Goal: Task Accomplishment & Management: Manage account settings

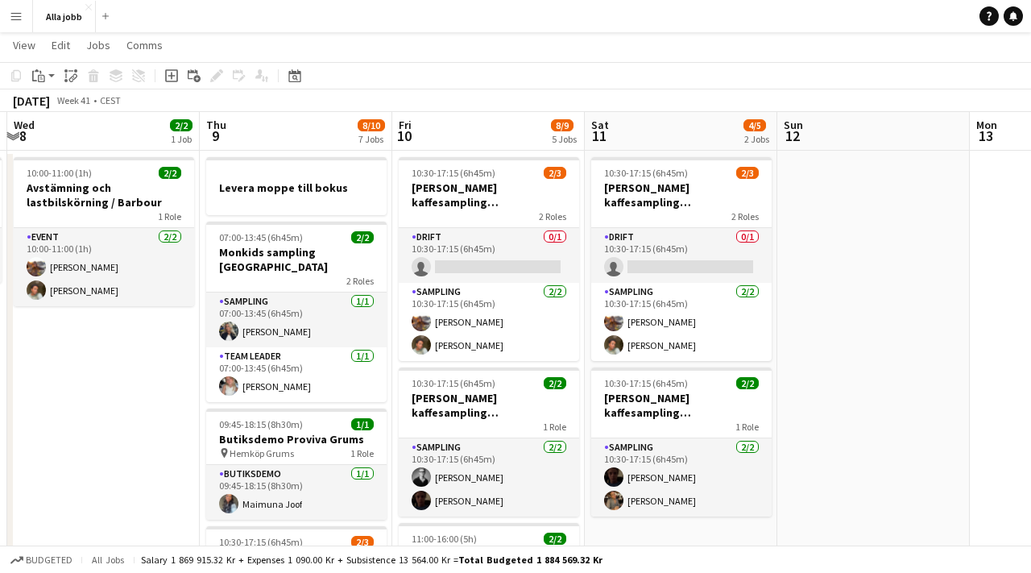
scroll to position [0, 582]
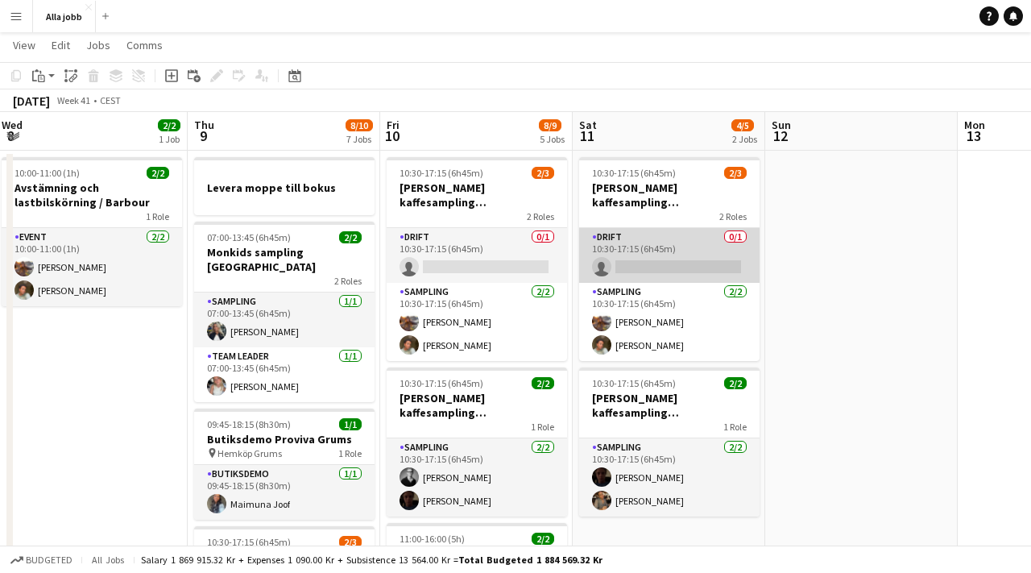
click at [627, 251] on app-card-role "Drift 0/1 10:30-17:15 (6h45m) single-neutral-actions" at bounding box center [669, 255] width 180 height 55
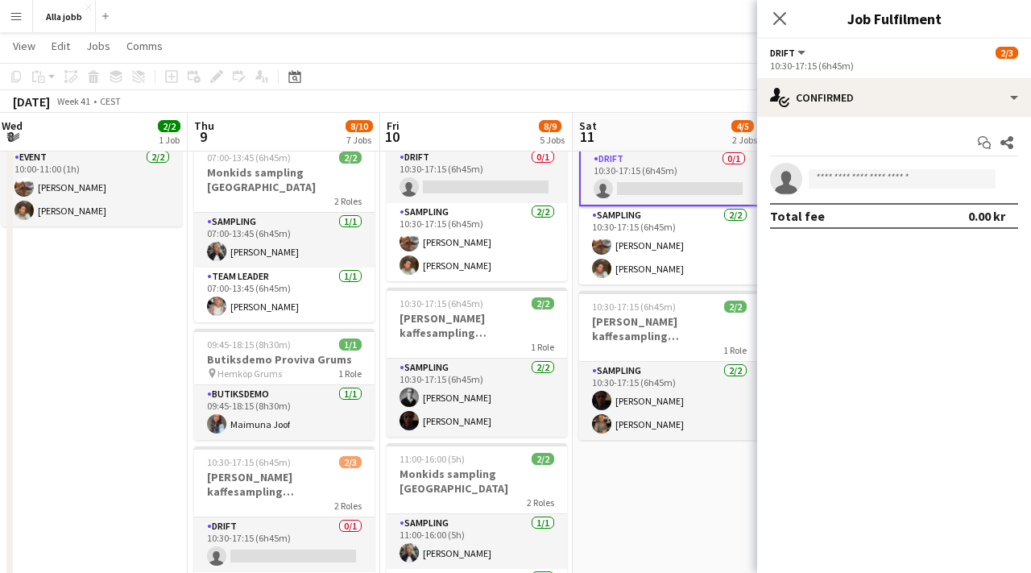
scroll to position [0, 583]
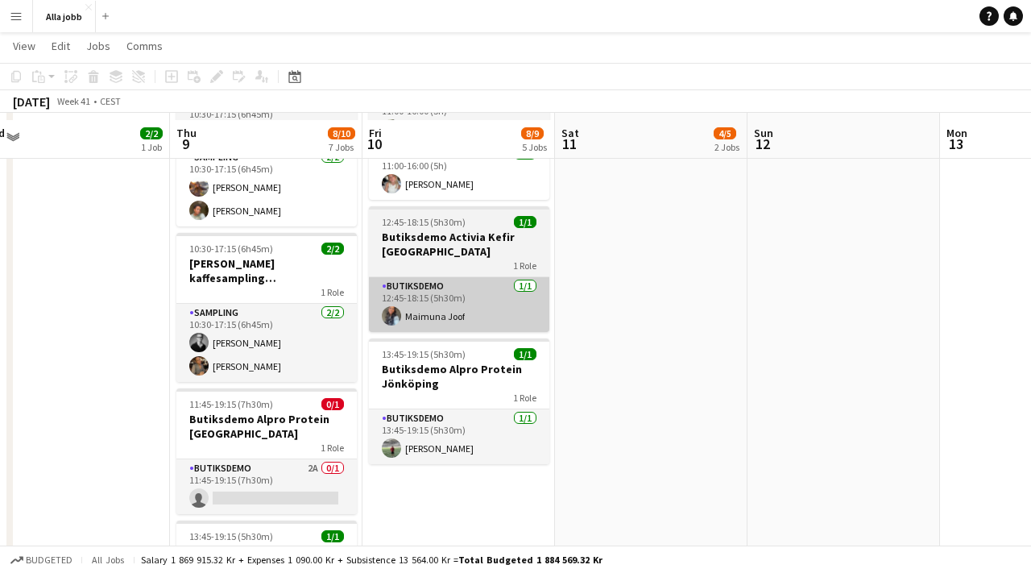
scroll to position [551, 0]
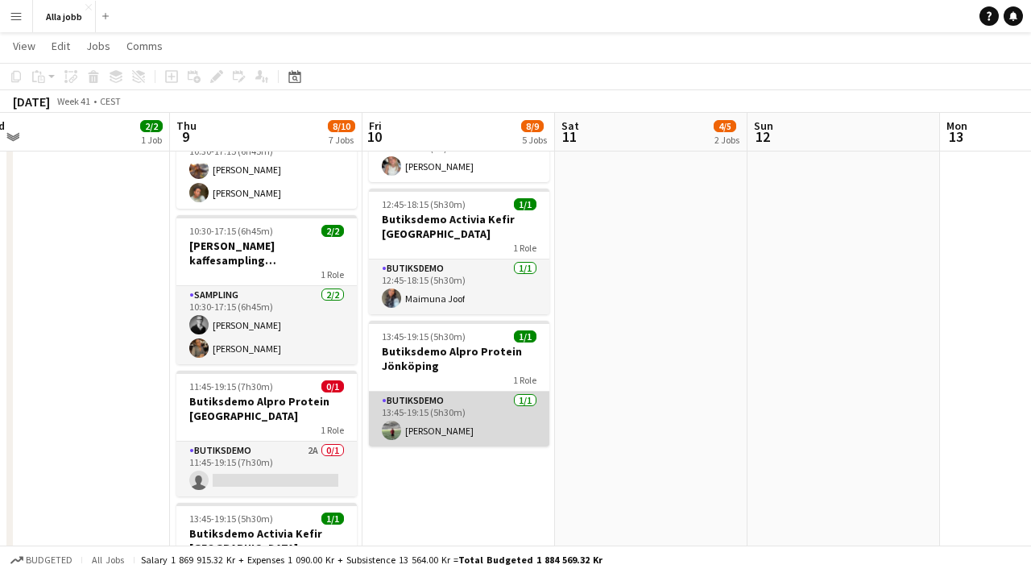
click at [465, 403] on app-card-role "Butiksdemo [DATE] 13:45-19:15 (5h30m) [PERSON_NAME]" at bounding box center [459, 418] width 180 height 55
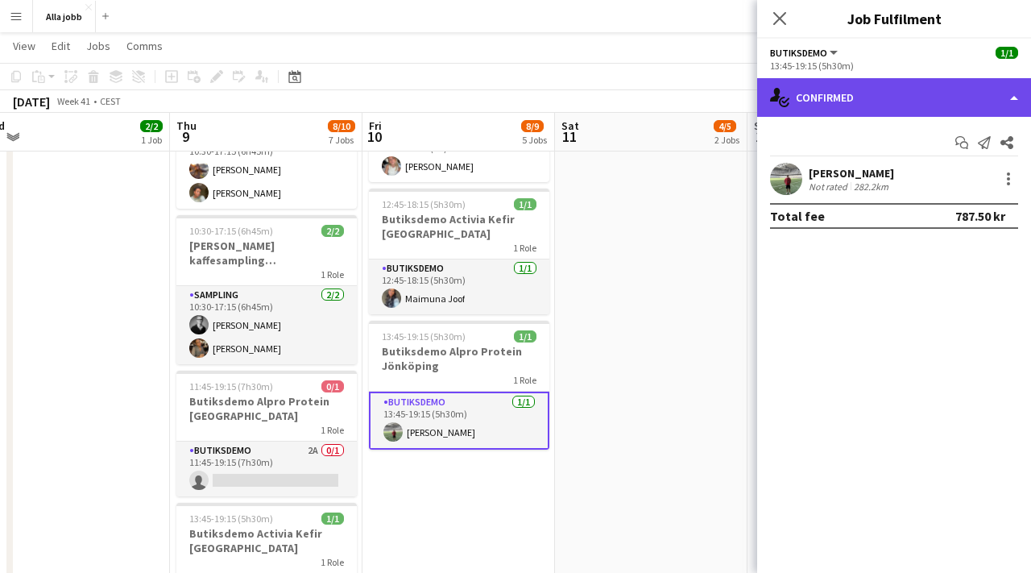
click at [832, 105] on div "single-neutral-actions-check-2 Confirmed" at bounding box center [894, 97] width 274 height 39
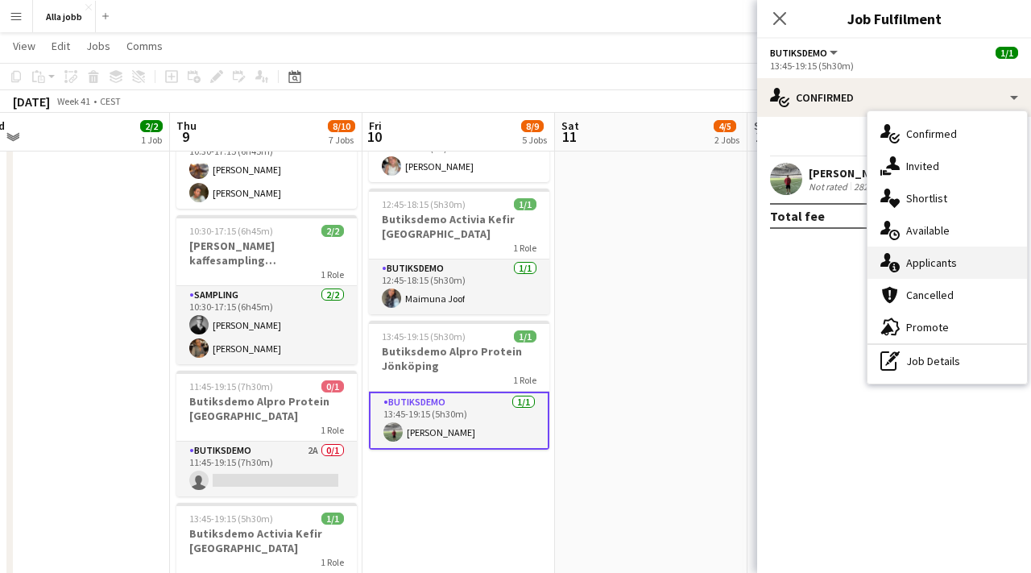
click at [915, 272] on div "single-neutral-actions-information Applicants" at bounding box center [947, 262] width 159 height 32
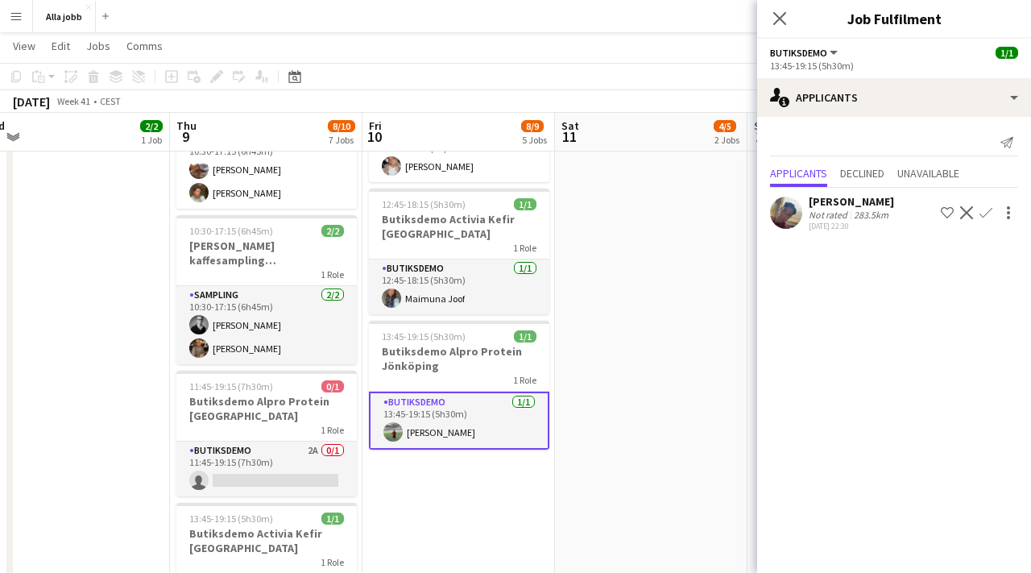
click at [788, 213] on app-user-avatar at bounding box center [786, 213] width 32 height 32
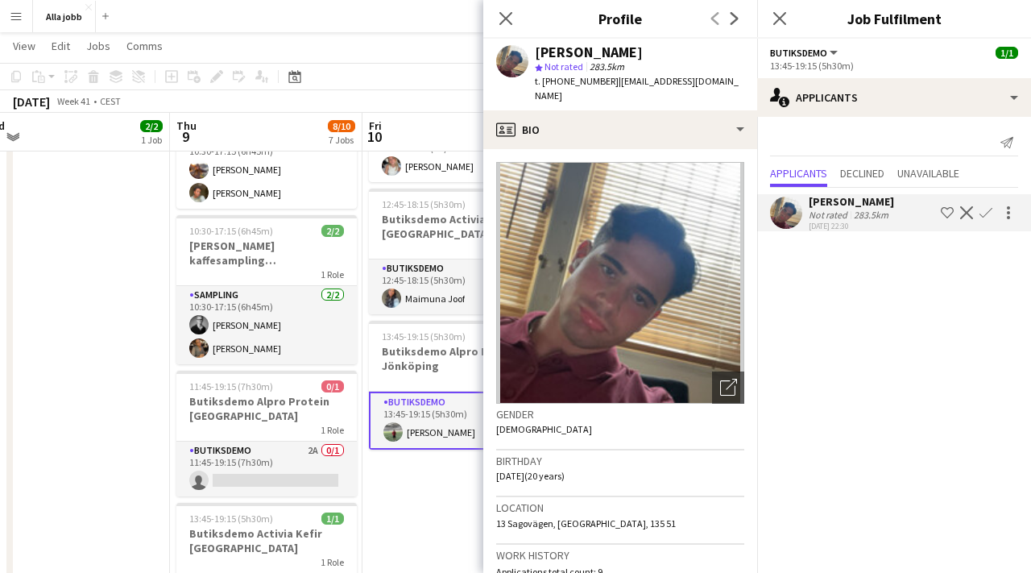
click at [402, 457] on app-date-cell "10:30-17:15 (6h45m) 2/3 [PERSON_NAME] kaffesampling Köpenhamn 2 Roles Drift 0/1…" at bounding box center [458, 162] width 193 height 1066
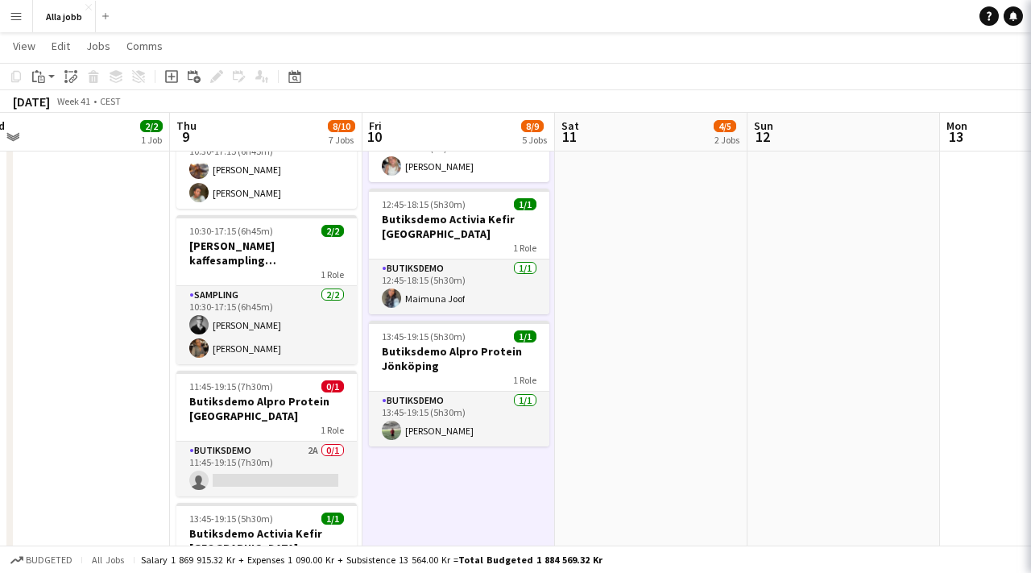
click at [402, 449] on app-date-cell "10:30-17:15 (6h45m) 2/3 [PERSON_NAME] kaffesampling Köpenhamn 2 Roles Drift 0/1…" at bounding box center [458, 162] width 193 height 1066
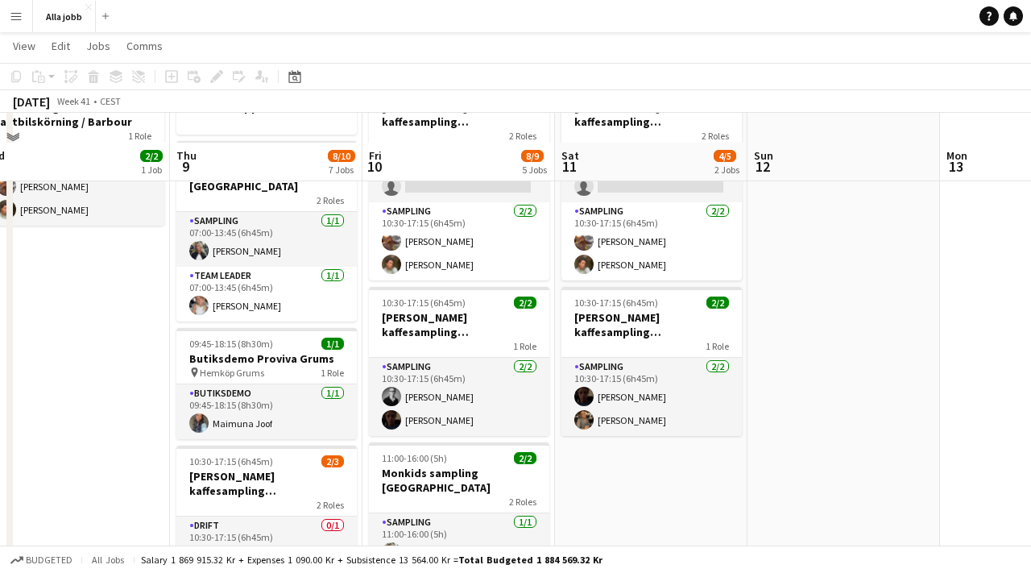
scroll to position [173, 0]
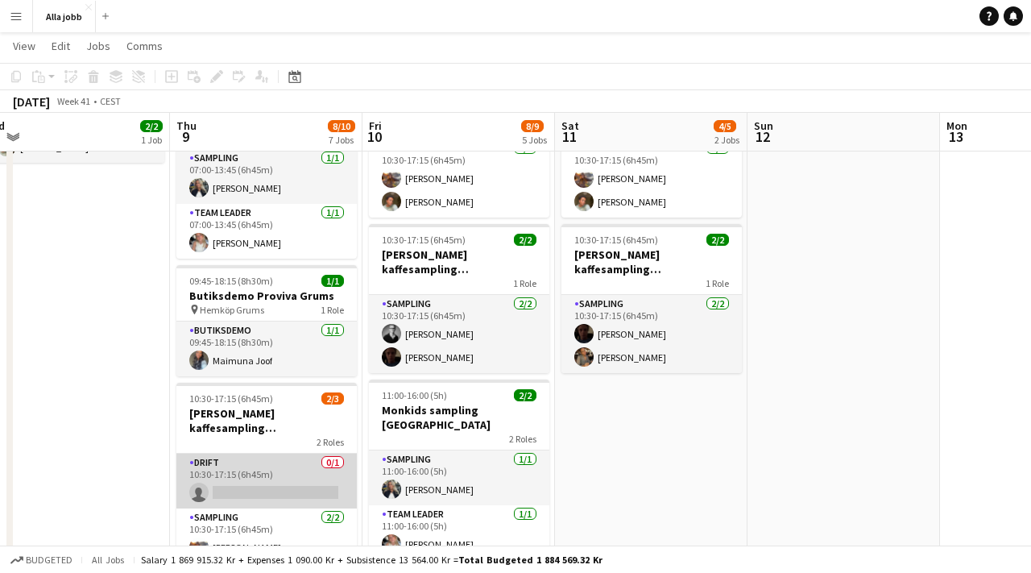
click at [248, 454] on app-card-role "Drift 0/1 10:30-17:15 (6h45m) single-neutral-actions" at bounding box center [266, 481] width 180 height 55
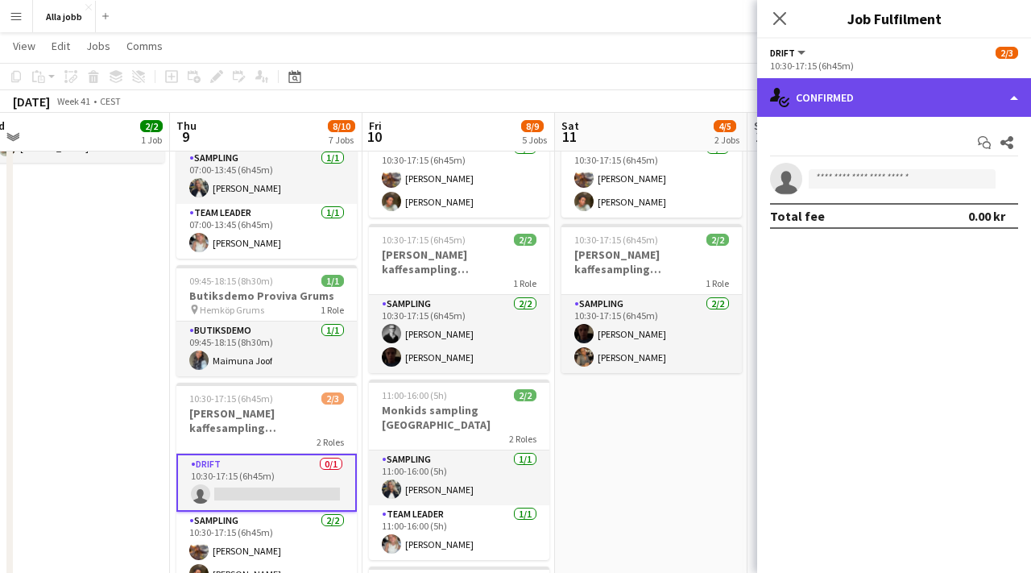
click at [831, 106] on div "single-neutral-actions-check-2 Confirmed" at bounding box center [894, 97] width 274 height 39
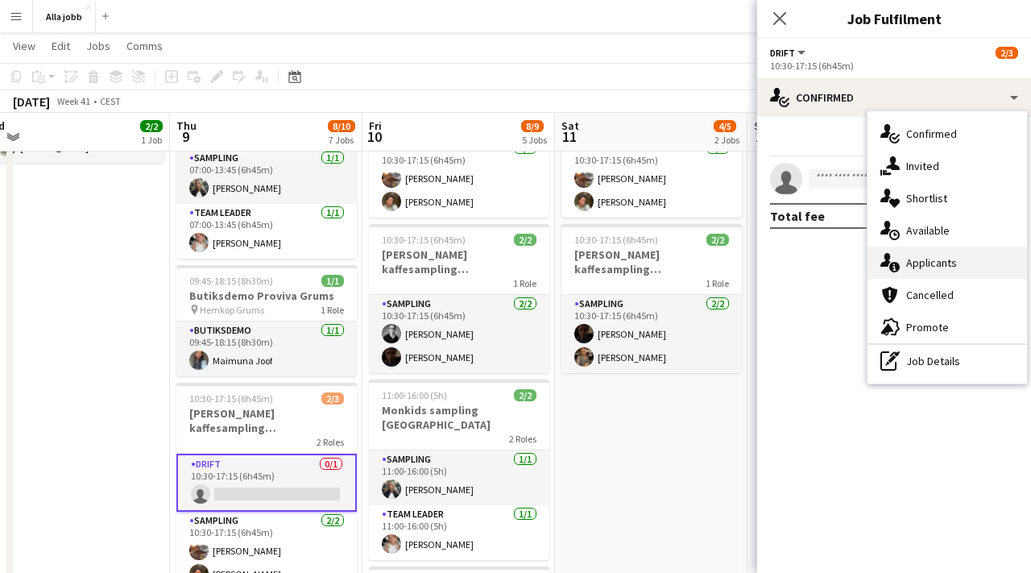
click at [909, 267] on span "Applicants" at bounding box center [931, 262] width 51 height 14
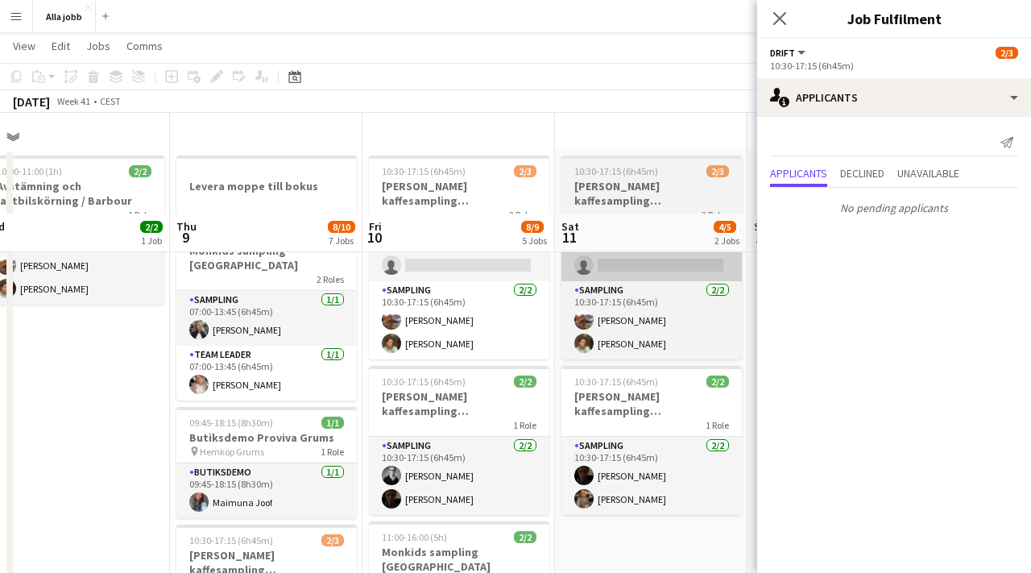
scroll to position [0, 0]
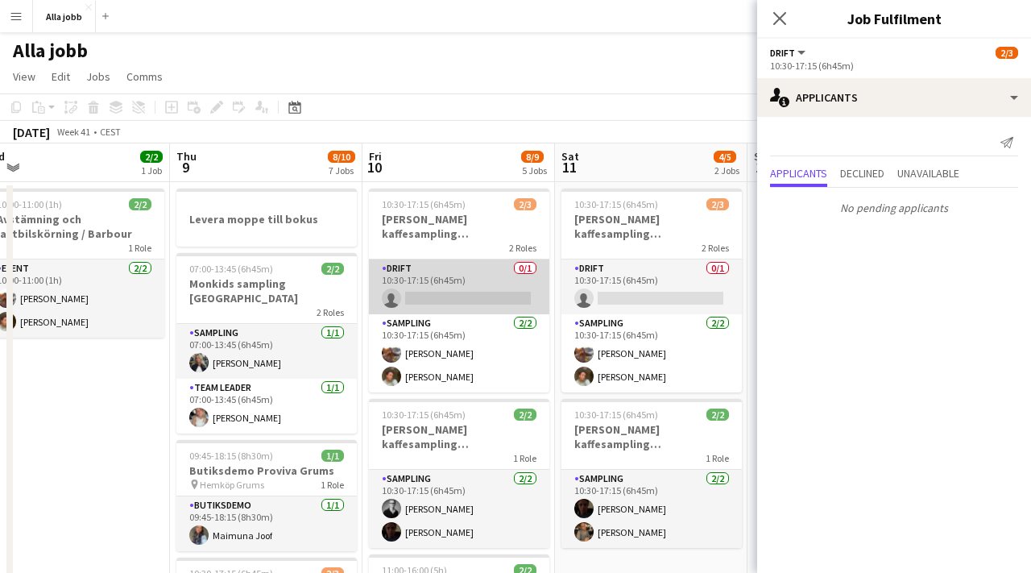
click at [457, 288] on app-card-role "Drift 0/1 10:30-17:15 (6h45m) single-neutral-actions" at bounding box center [459, 286] width 180 height 55
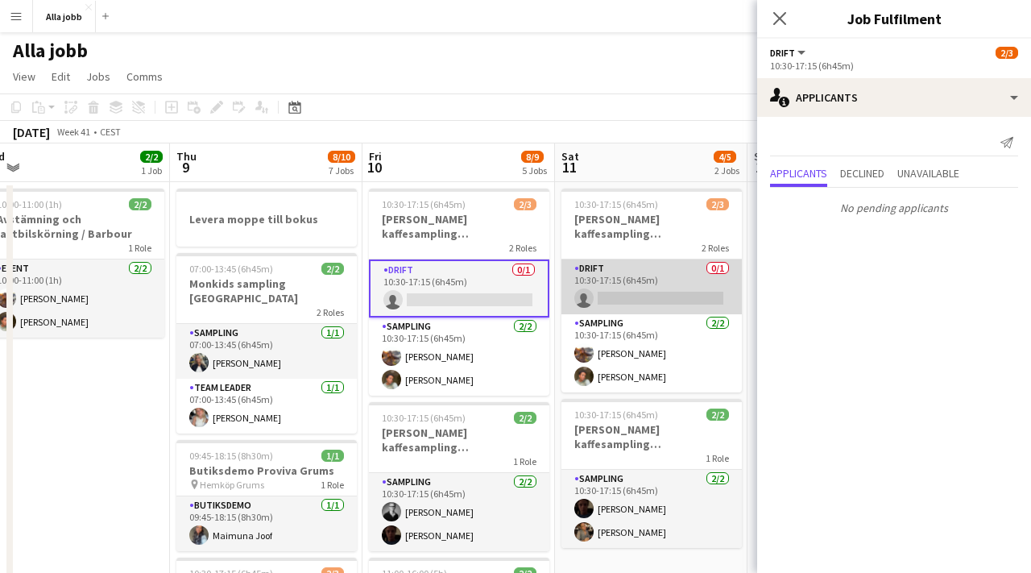
click at [653, 288] on app-card-role "Drift 0/1 10:30-17:15 (6h45m) single-neutral-actions" at bounding box center [651, 286] width 180 height 55
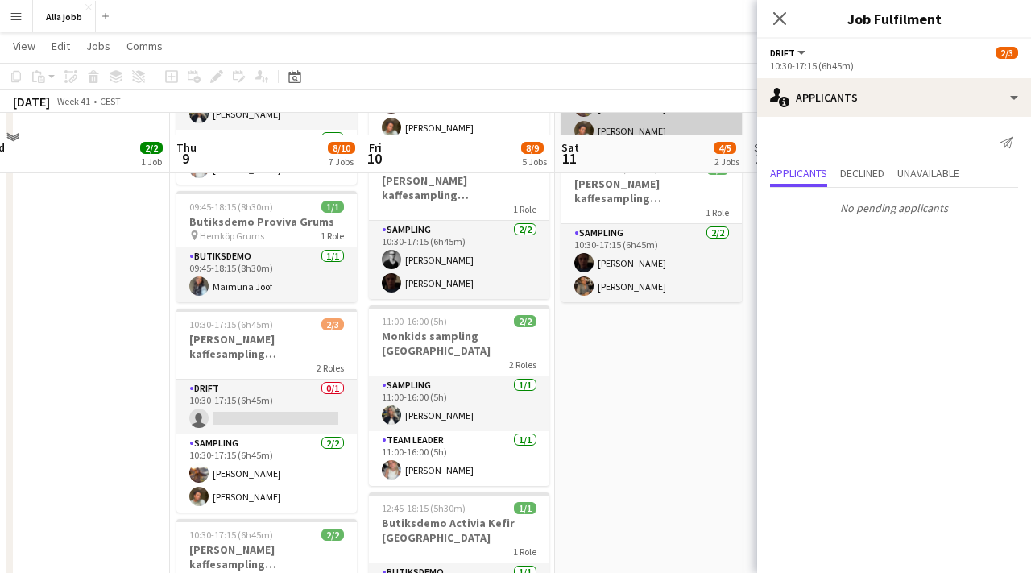
scroll to position [276, 0]
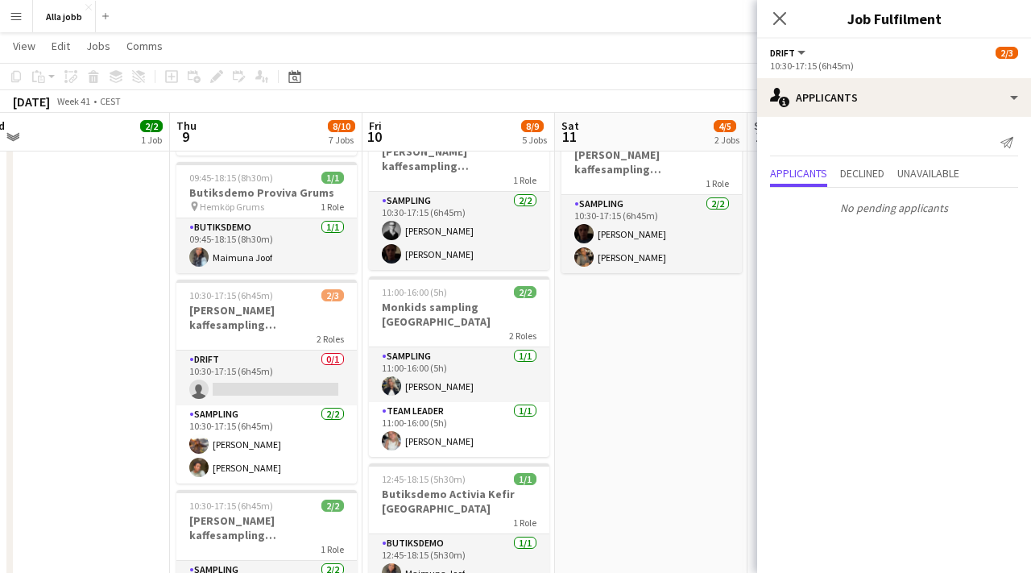
click at [637, 365] on app-date-cell "10:30-17:15 (6h45m) 2/3 [PERSON_NAME] kaffesampling Köpenhamn 2 Roles Drift 0/1…" at bounding box center [651, 437] width 193 height 1066
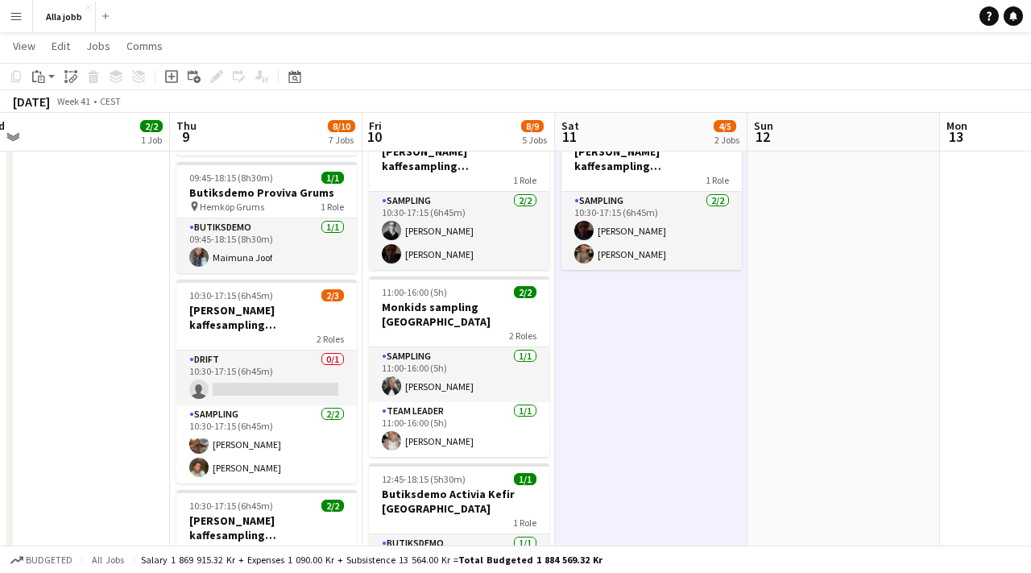
click at [637, 365] on app-date-cell "10:30-17:15 (6h45m) 2/3 [PERSON_NAME] kaffesampling Köpenhamn 2 Roles Drift 0/1…" at bounding box center [651, 437] width 193 height 1066
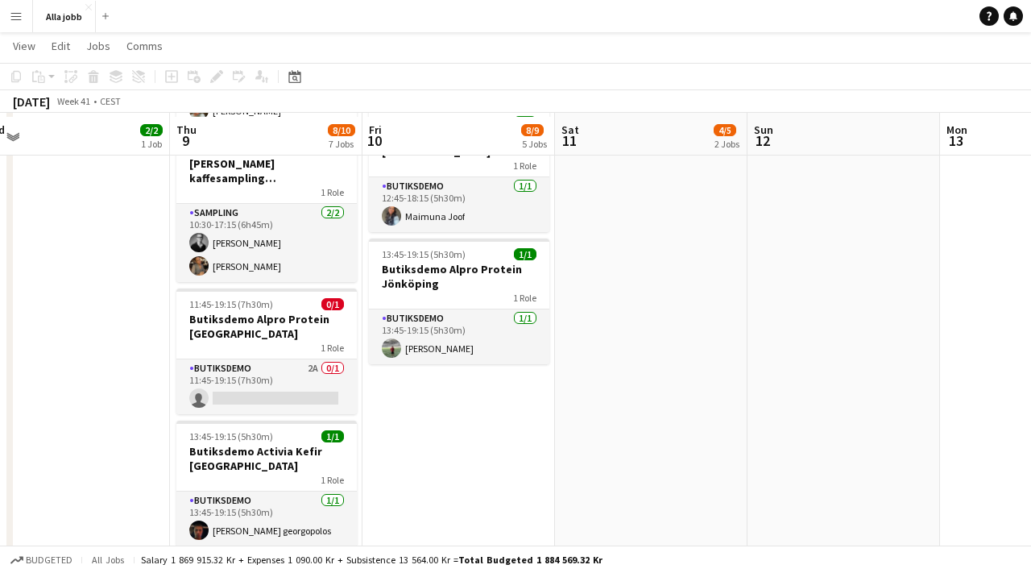
scroll to position [640, 0]
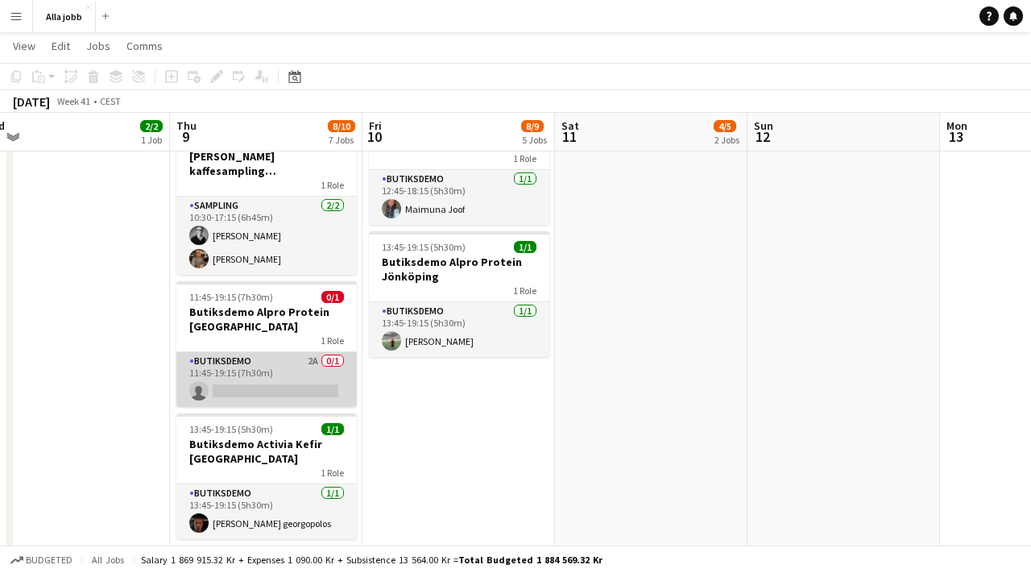
click at [219, 358] on app-card-role "Butiksdemo 2A 0/1 11:45-19:15 (7h30m) single-neutral-actions" at bounding box center [266, 379] width 180 height 55
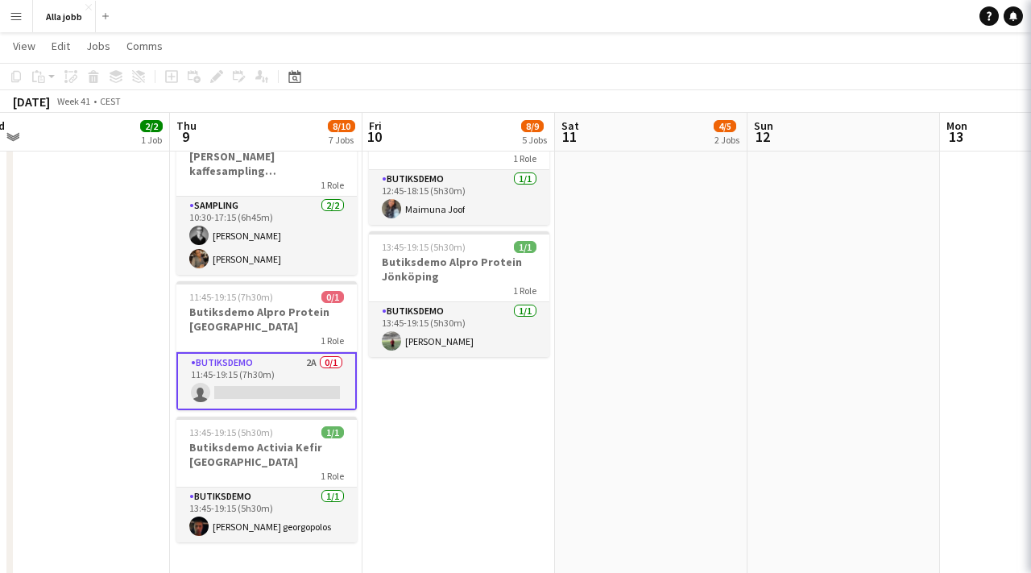
scroll to position [0, 599]
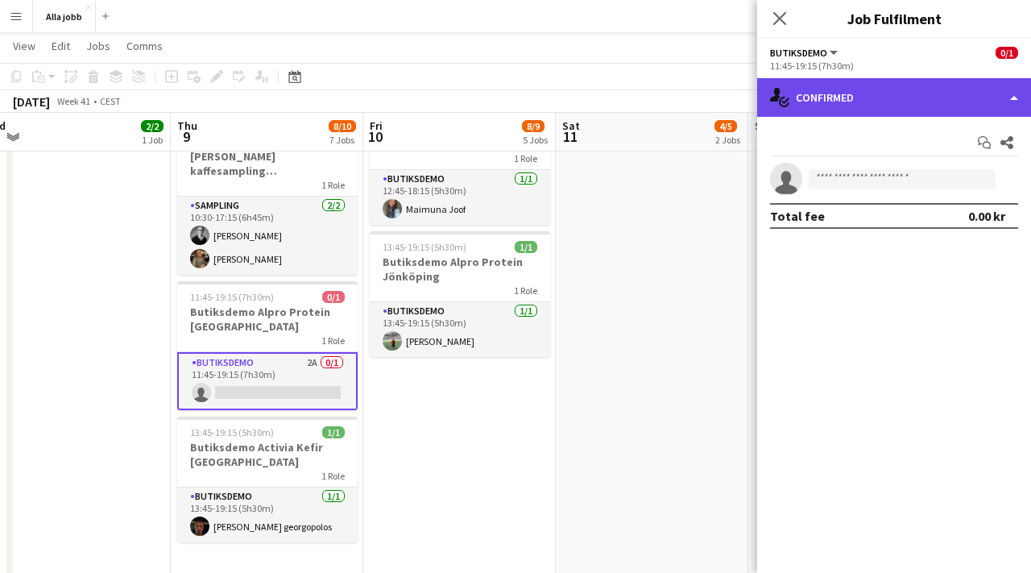
click at [845, 111] on div "single-neutral-actions-check-2 Confirmed" at bounding box center [894, 97] width 274 height 39
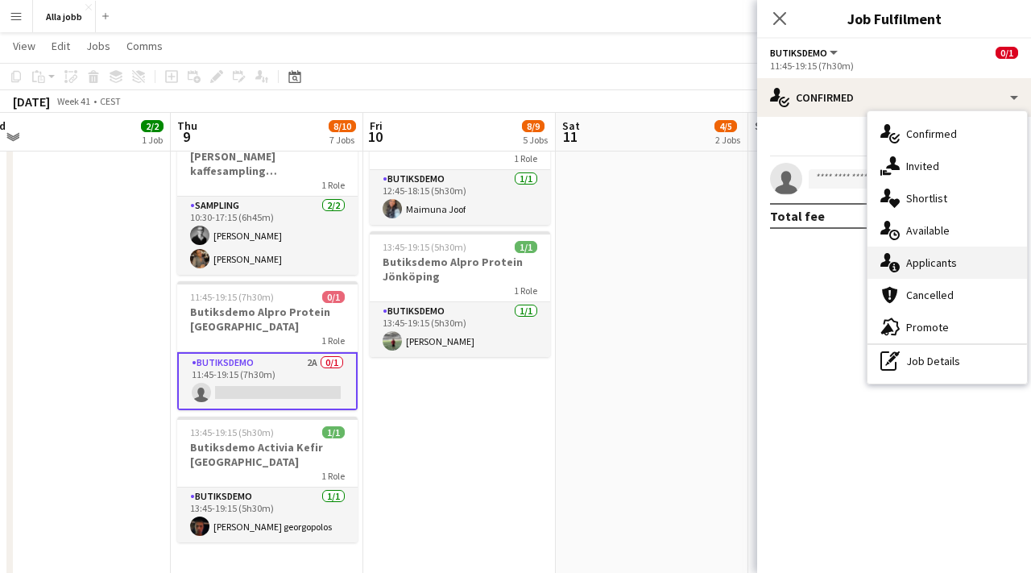
click at [923, 267] on span "Applicants" at bounding box center [931, 262] width 51 height 14
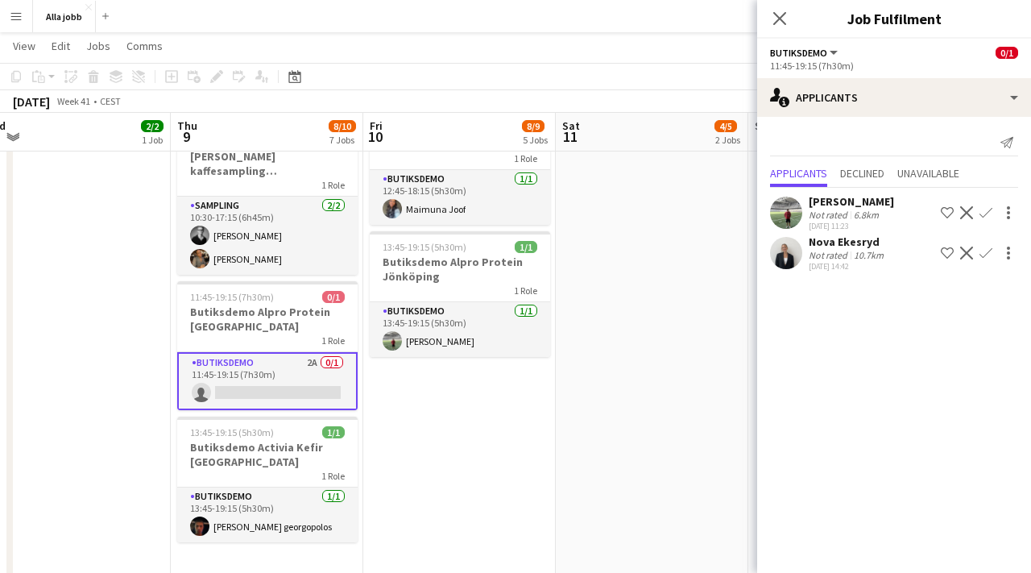
click at [781, 251] on app-user-avatar at bounding box center [786, 253] width 32 height 32
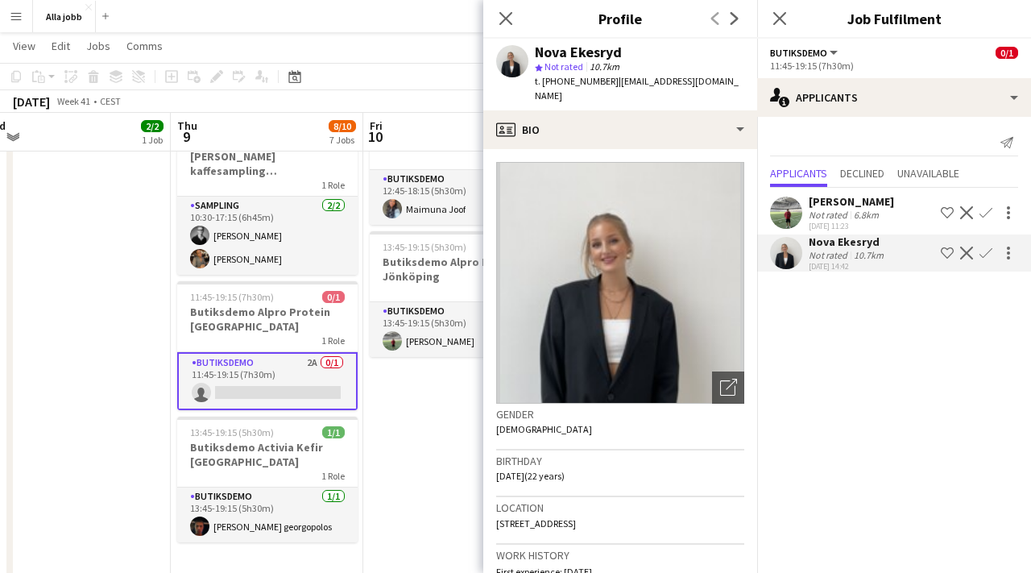
click at [396, 404] on app-date-cell "10:30-17:15 (6h45m) 2/3 [PERSON_NAME] kaffesampling Köpenhamn 2 Roles Drift 0/1…" at bounding box center [459, 73] width 193 height 1066
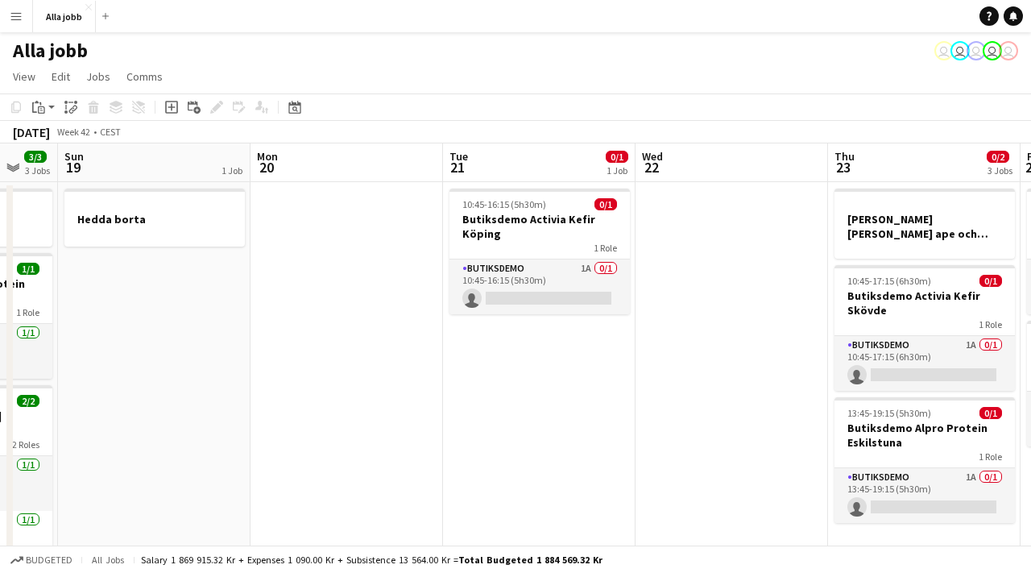
scroll to position [0, 612]
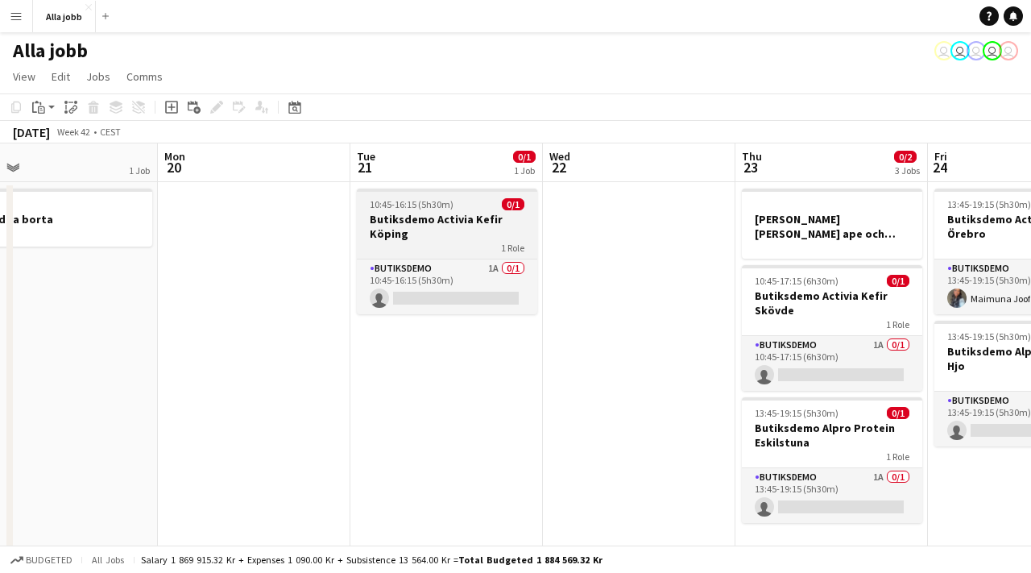
click at [495, 247] on div "1 Role" at bounding box center [447, 247] width 180 height 13
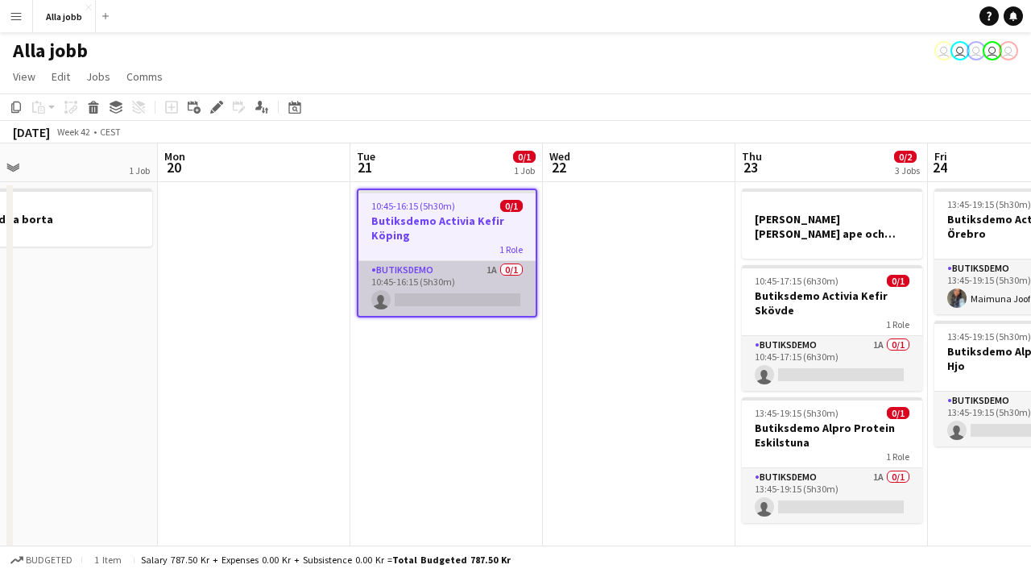
click at [493, 271] on app-card-role "Butiksdemo 1A 0/1 10:45-16:15 (5h30m) single-neutral-actions" at bounding box center [446, 288] width 177 height 55
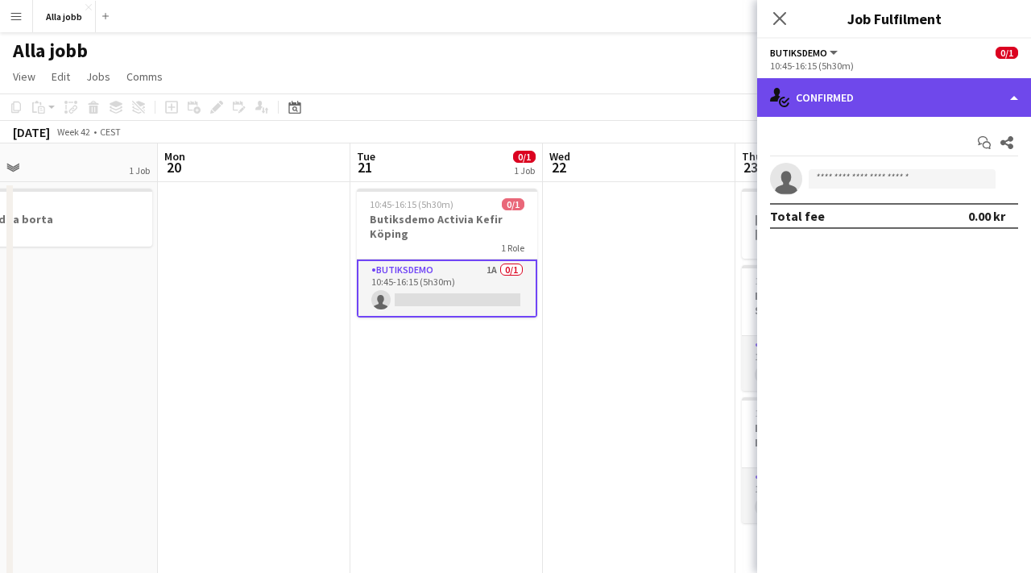
click at [920, 106] on div "single-neutral-actions-check-2 Confirmed" at bounding box center [894, 97] width 274 height 39
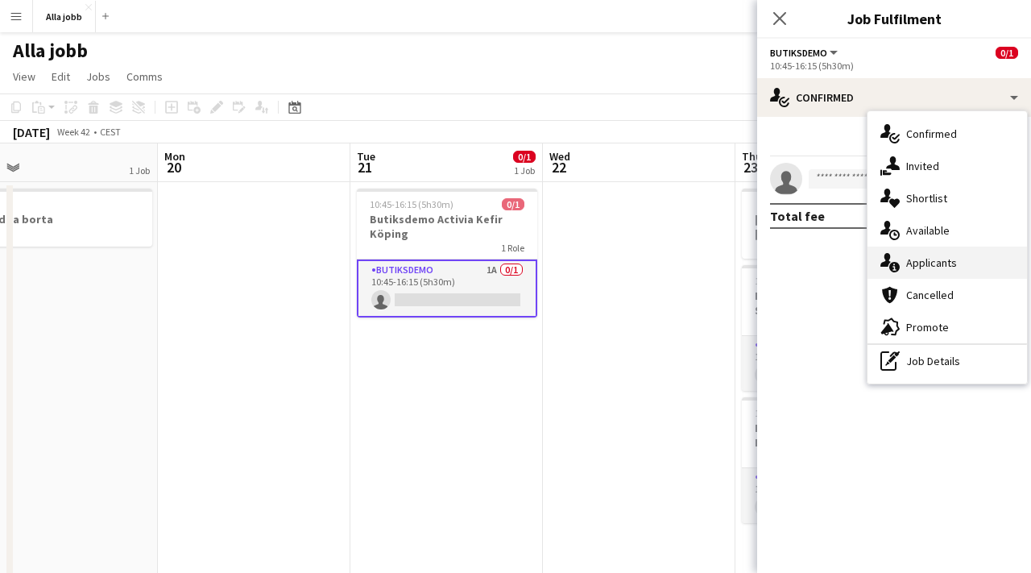
click at [910, 259] on span "Applicants" at bounding box center [931, 262] width 51 height 14
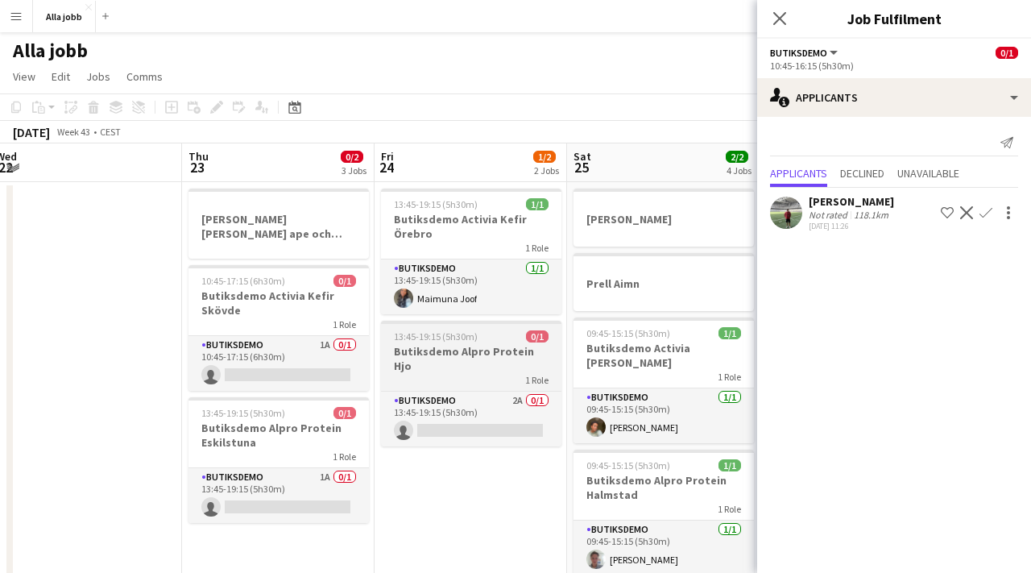
scroll to position [0, 623]
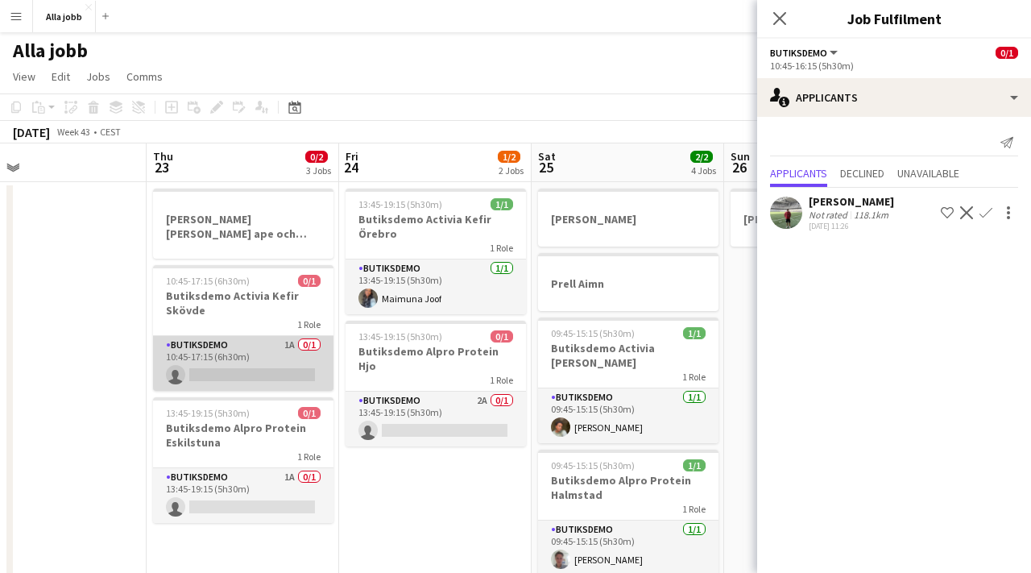
click at [262, 365] on app-card-role "Butiksdemo 1A 0/1 10:45-17:15 (6h30m) single-neutral-actions" at bounding box center [243, 363] width 180 height 55
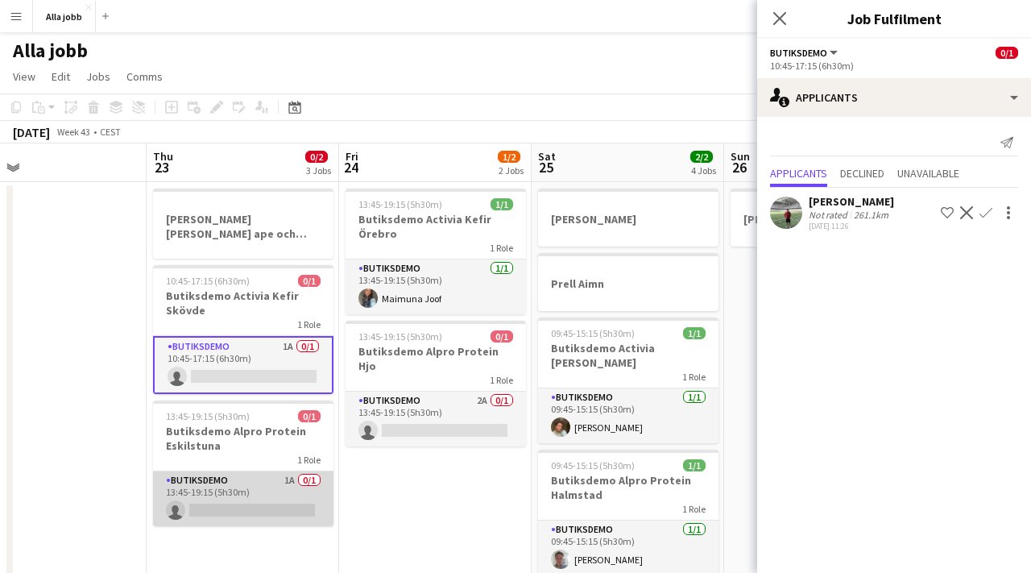
click at [275, 493] on app-card-role "Butiksdemo 1A 0/1 13:45-19:15 (5h30m) single-neutral-actions" at bounding box center [243, 498] width 180 height 55
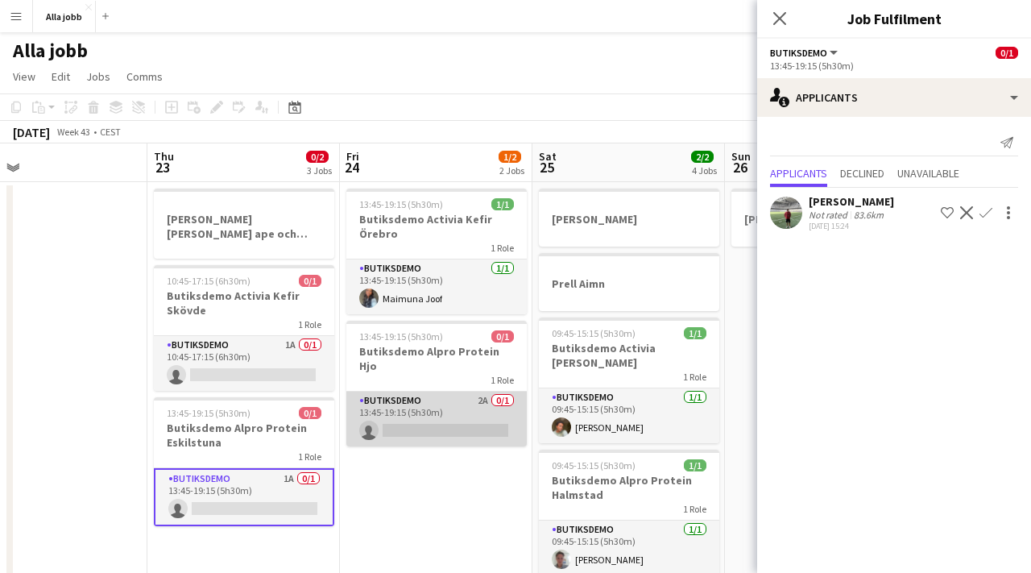
click at [429, 391] on app-card-role "Butiksdemo 2A 0/1 13:45-19:15 (5h30m) single-neutral-actions" at bounding box center [436, 418] width 180 height 55
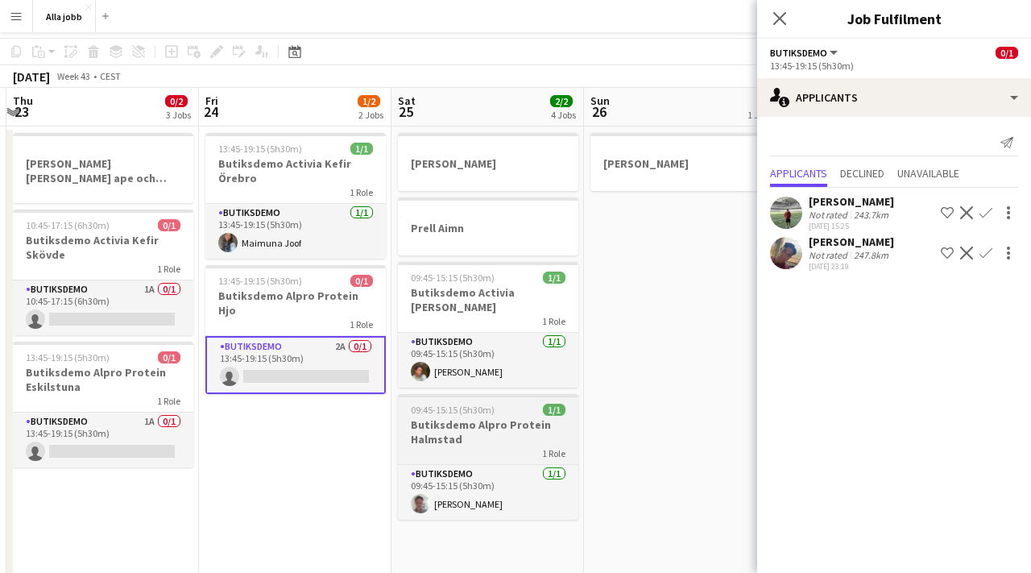
scroll to position [0, 0]
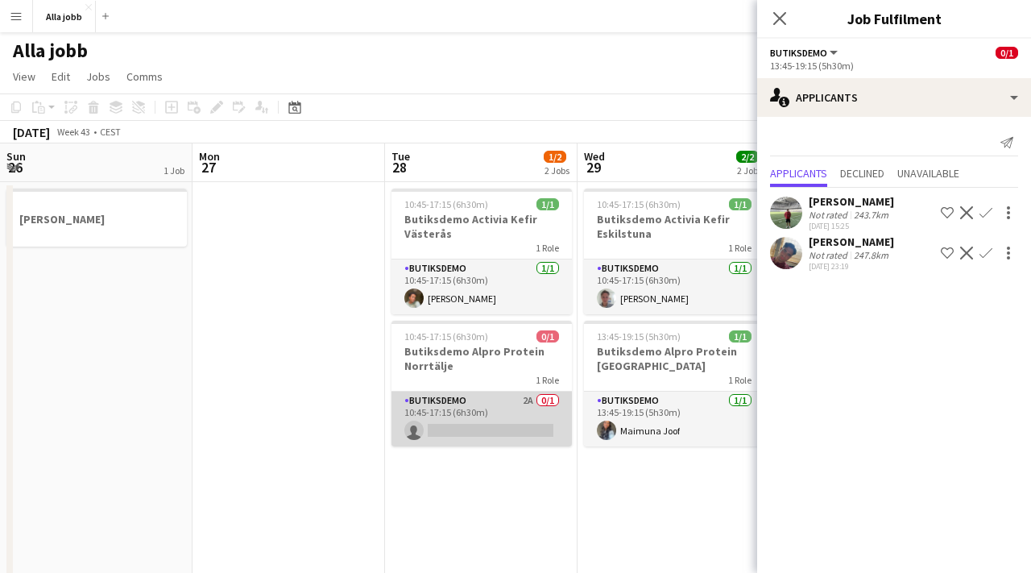
click at [471, 423] on app-card-role "Butiksdemo 2A 0/1 10:45-17:15 (6h30m) single-neutral-actions" at bounding box center [481, 418] width 180 height 55
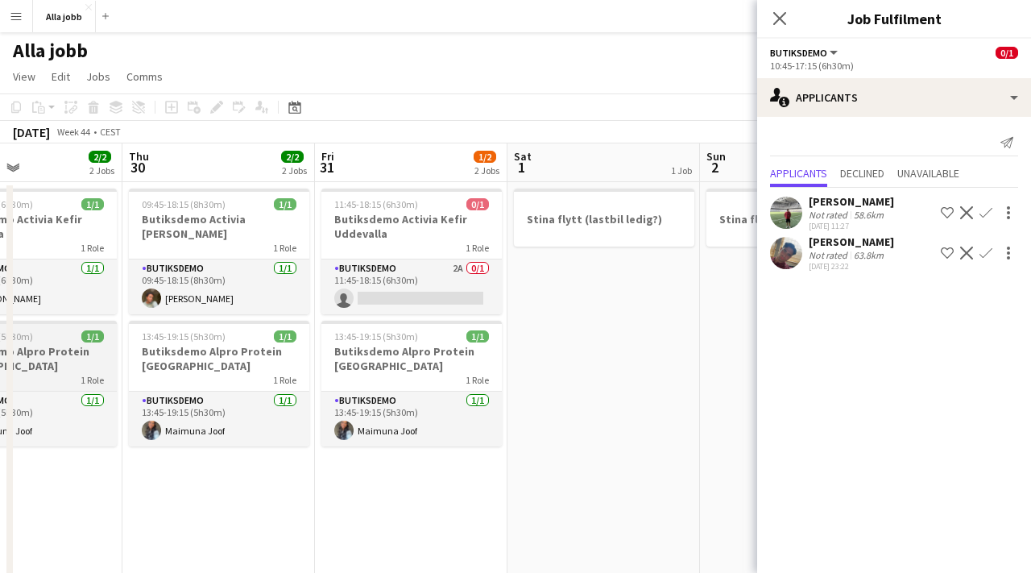
scroll to position [0, 664]
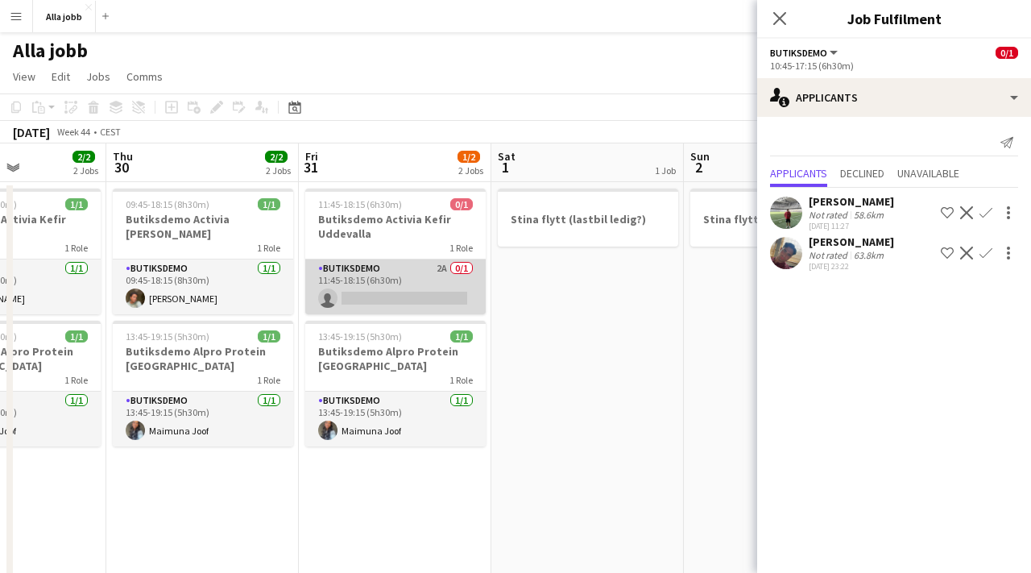
click at [391, 278] on app-card-role "Butiksdemo 2A 0/1 11:45-18:15 (6h30m) single-neutral-actions" at bounding box center [395, 286] width 180 height 55
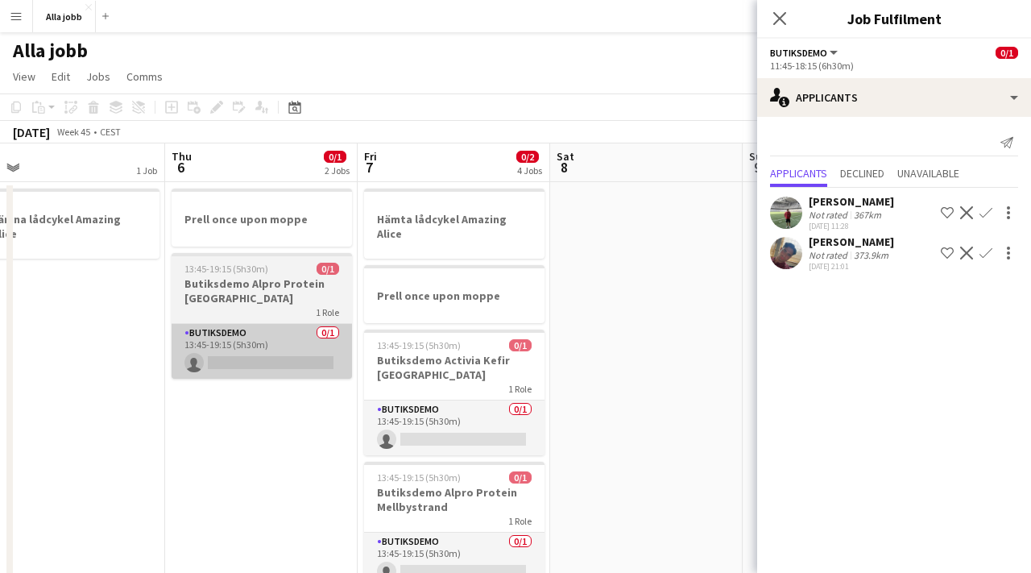
scroll to position [0, 398]
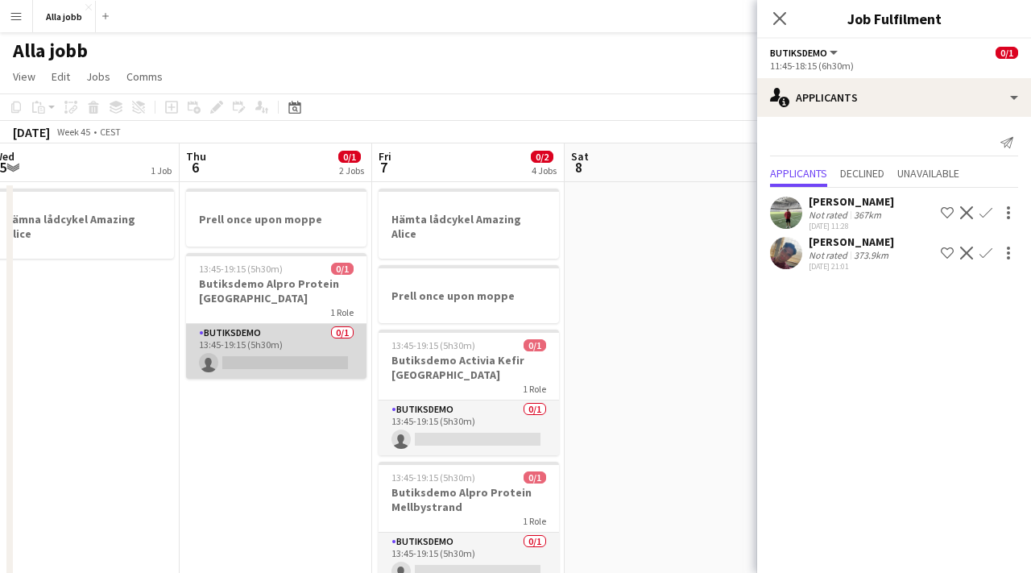
click at [306, 343] on app-card-role "Butiksdemo 0/1 13:45-19:15 (5h30m) single-neutral-actions" at bounding box center [276, 351] width 180 height 55
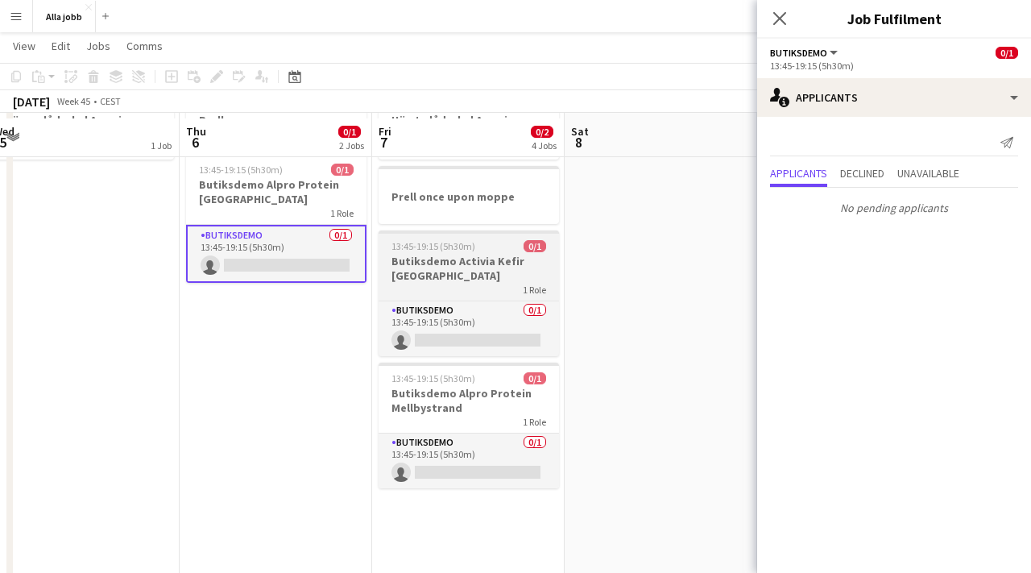
scroll to position [131, 0]
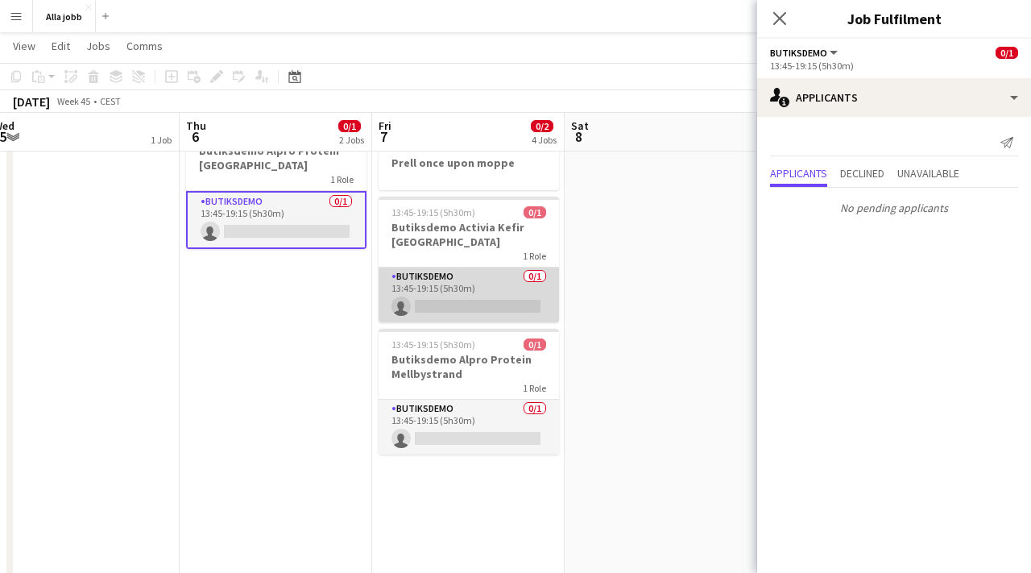
click at [461, 274] on app-card-role "Butiksdemo 0/1 13:45-19:15 (5h30m) single-neutral-actions" at bounding box center [469, 294] width 180 height 55
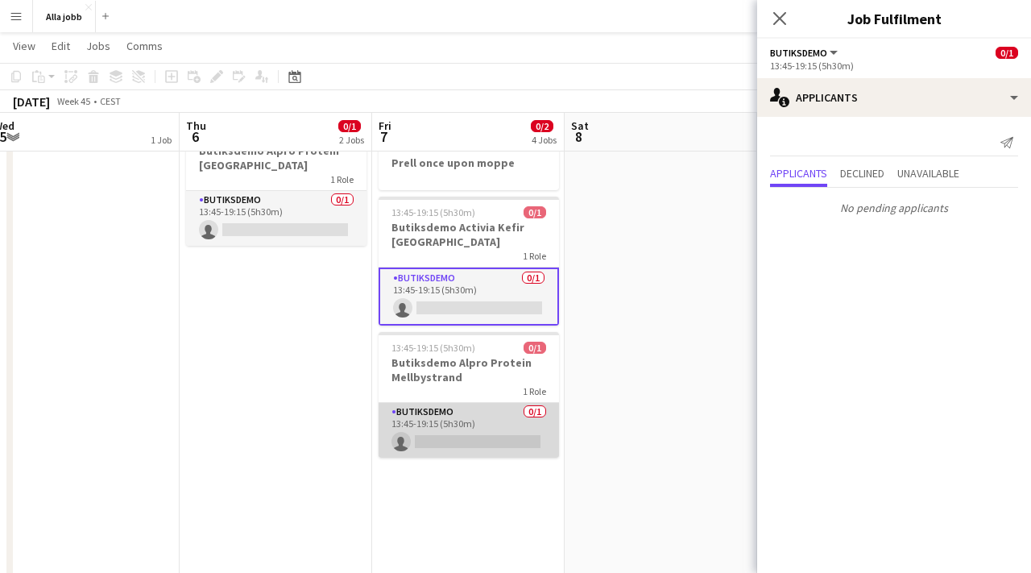
click at [466, 420] on app-card-role "Butiksdemo 0/1 13:45-19:15 (5h30m) single-neutral-actions" at bounding box center [469, 430] width 180 height 55
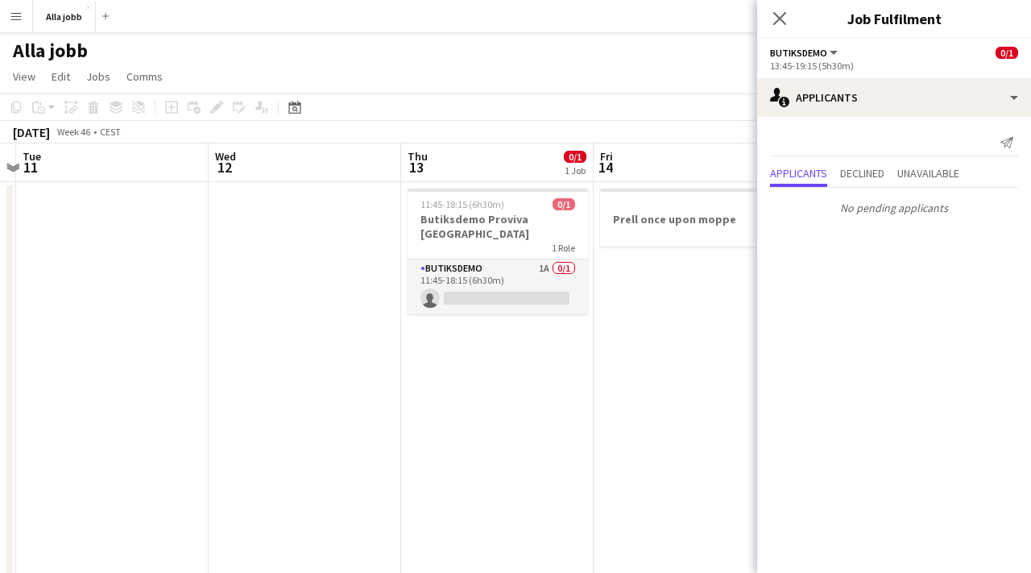
scroll to position [0, 670]
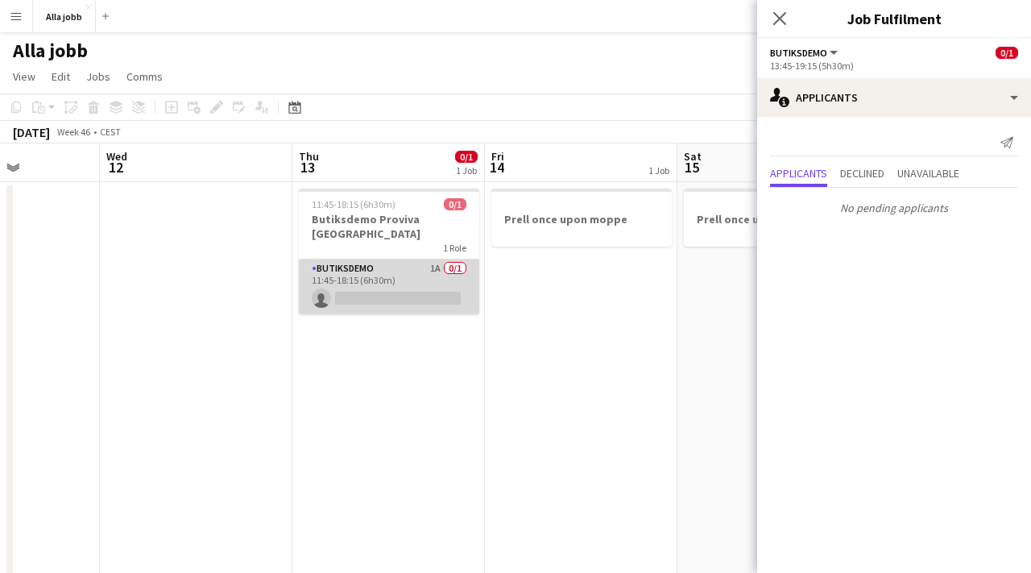
click at [412, 271] on app-card-role "Butiksdemo 1A 0/1 11:45-18:15 (6h30m) single-neutral-actions" at bounding box center [389, 286] width 180 height 55
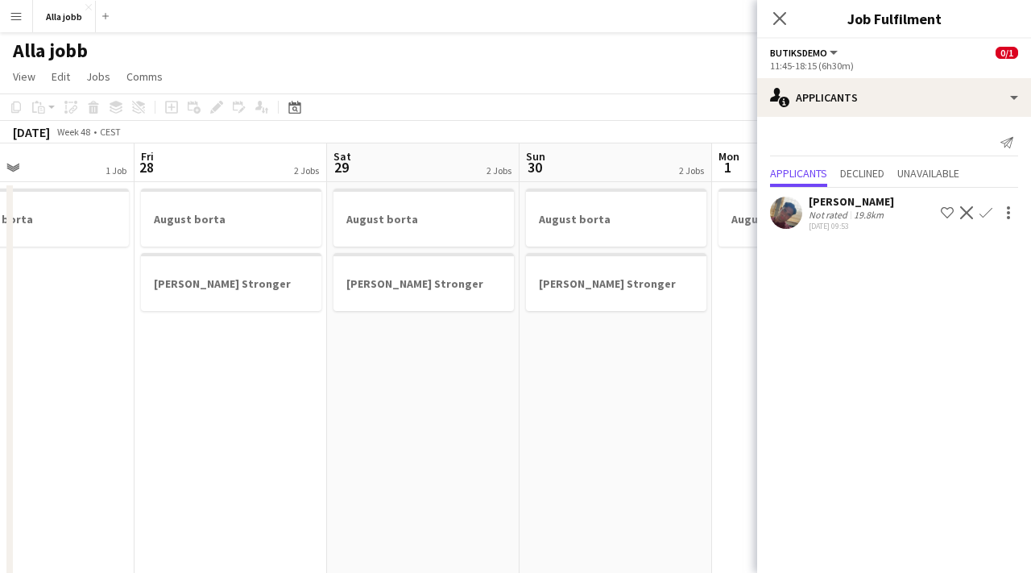
scroll to position [0, 499]
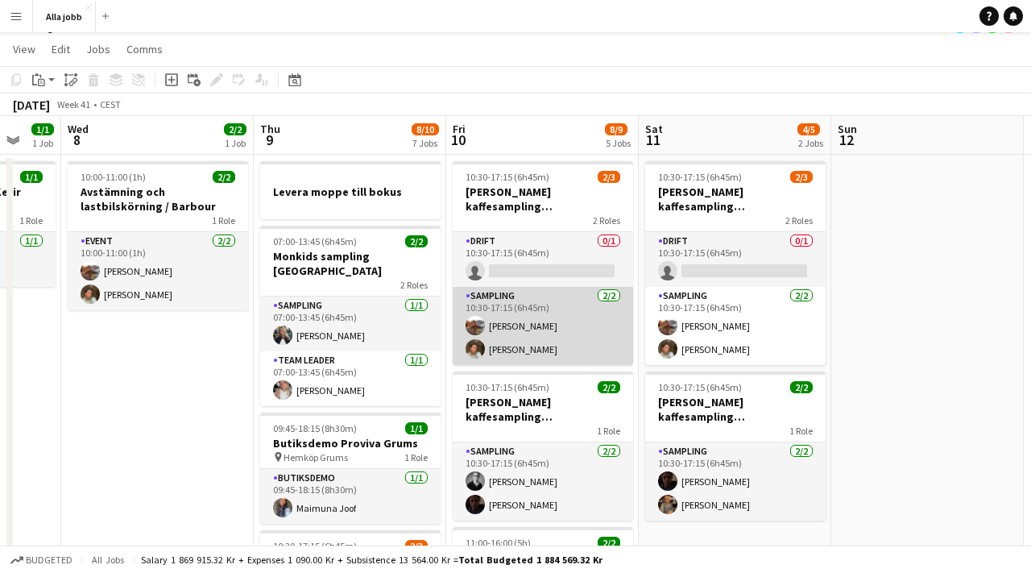
scroll to position [29, 0]
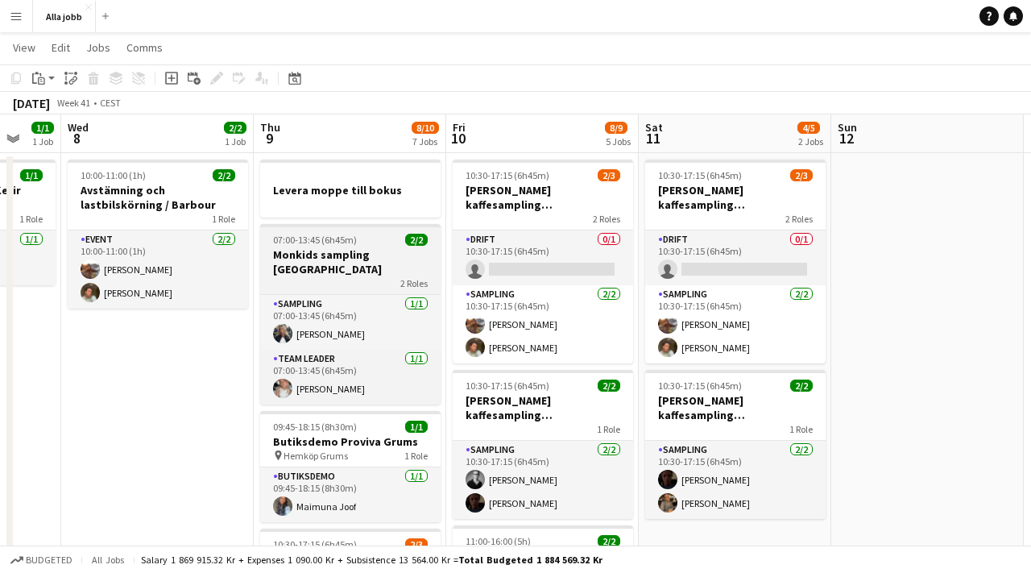
click at [336, 254] on h3 "Monkids sampling [GEOGRAPHIC_DATA]" at bounding box center [350, 261] width 180 height 29
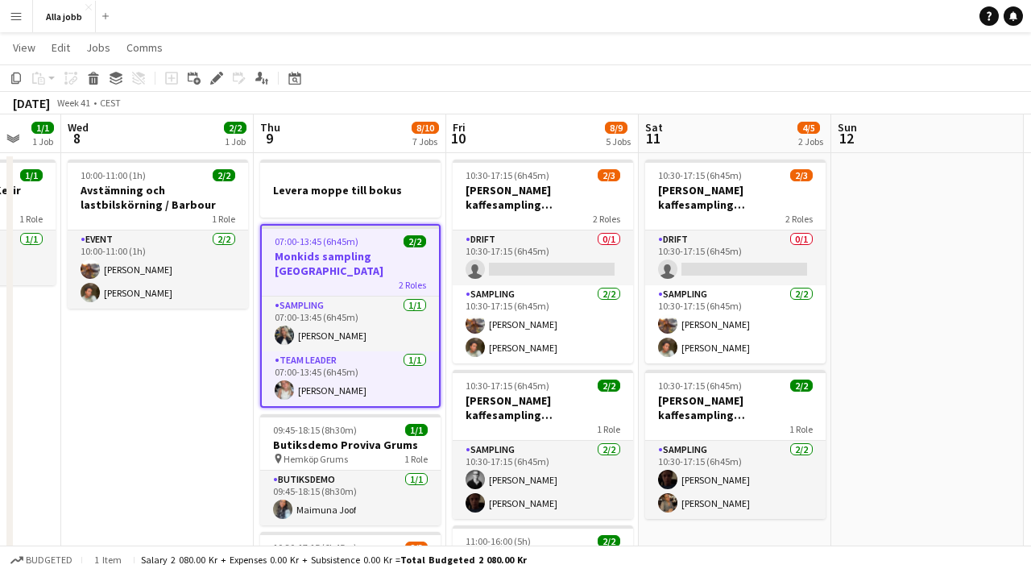
click at [335, 279] on app-job-card "07:00-13:45 (6h45m) 2/2 Monkids sampling Göteborg 2 Roles Sampling [DATE] 07:00…" at bounding box center [350, 316] width 180 height 184
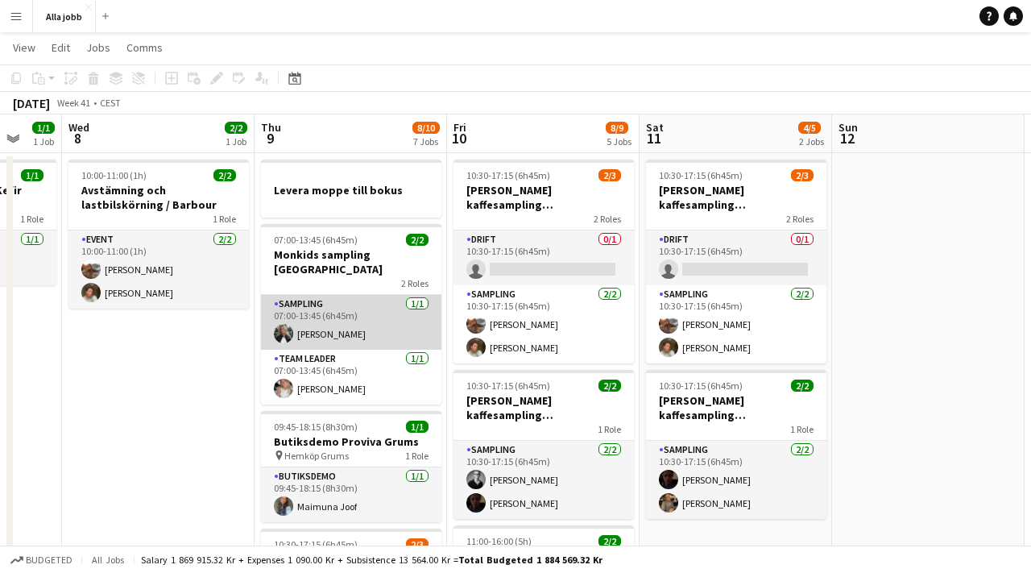
click at [337, 300] on app-card-role "Sampling [DATE] 07:00-13:45 (6h45m) [PERSON_NAME]" at bounding box center [351, 322] width 180 height 55
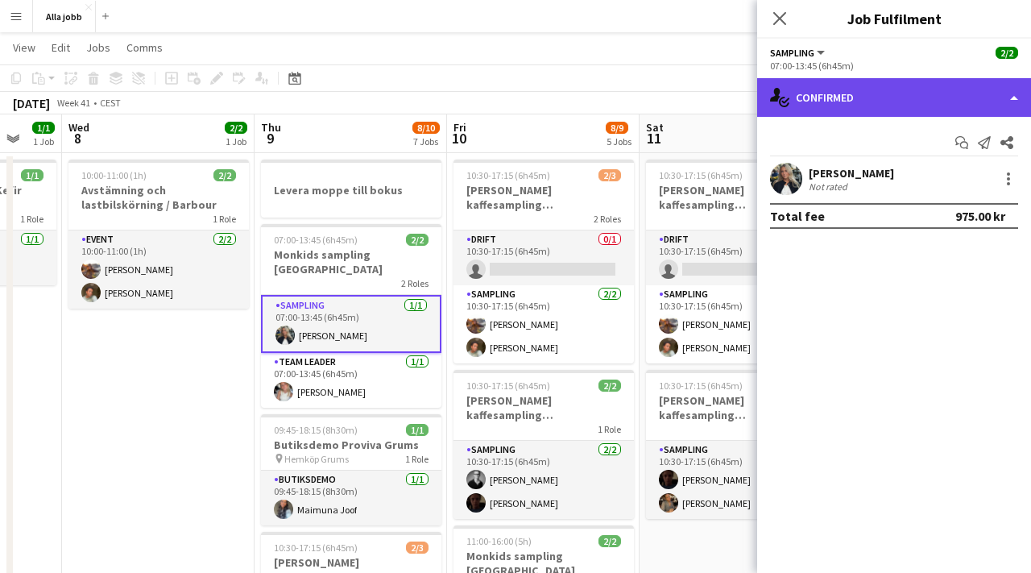
click at [879, 93] on div "single-neutral-actions-check-2 Confirmed" at bounding box center [894, 97] width 274 height 39
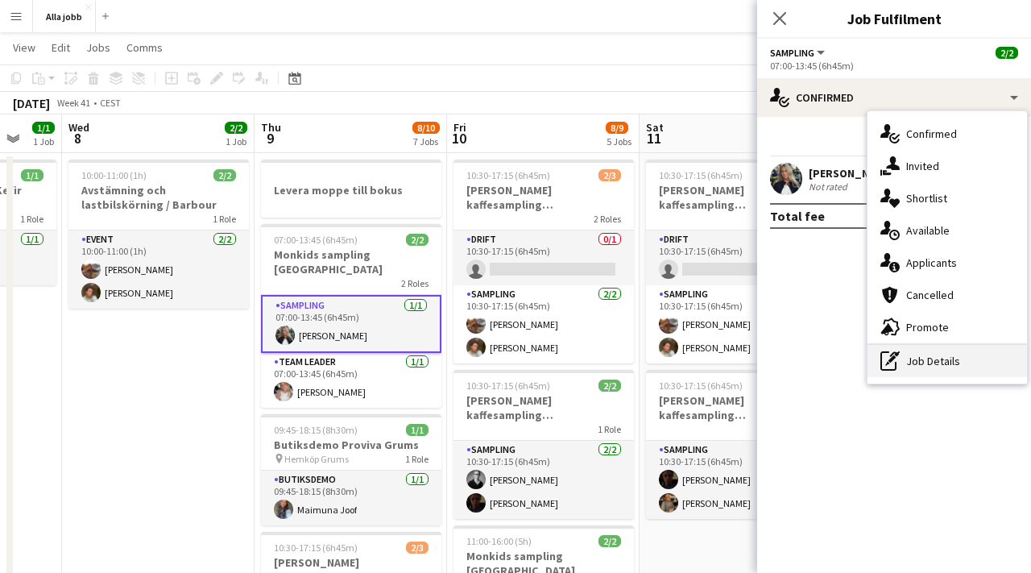
click at [910, 362] on div "pen-write Job Details" at bounding box center [947, 361] width 159 height 32
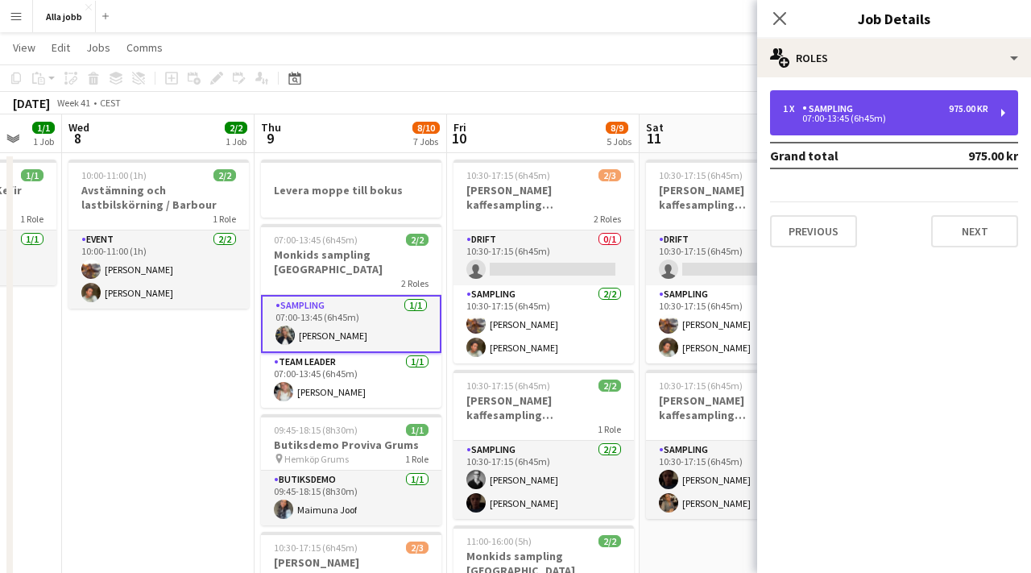
click at [819, 120] on div "07:00-13:45 (6h45m)" at bounding box center [885, 118] width 205 height 8
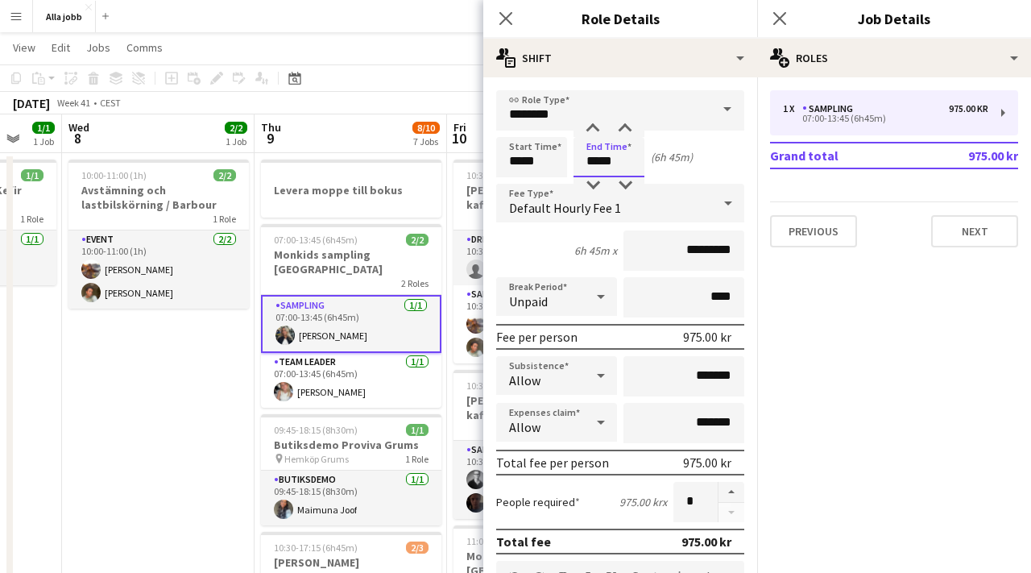
click at [601, 168] on input "*****" at bounding box center [609, 157] width 71 height 40
click at [623, 126] on div at bounding box center [625, 129] width 32 height 16
click at [627, 175] on input "*****" at bounding box center [609, 157] width 71 height 40
click at [625, 184] on div at bounding box center [625, 185] width 32 height 16
type input "*****"
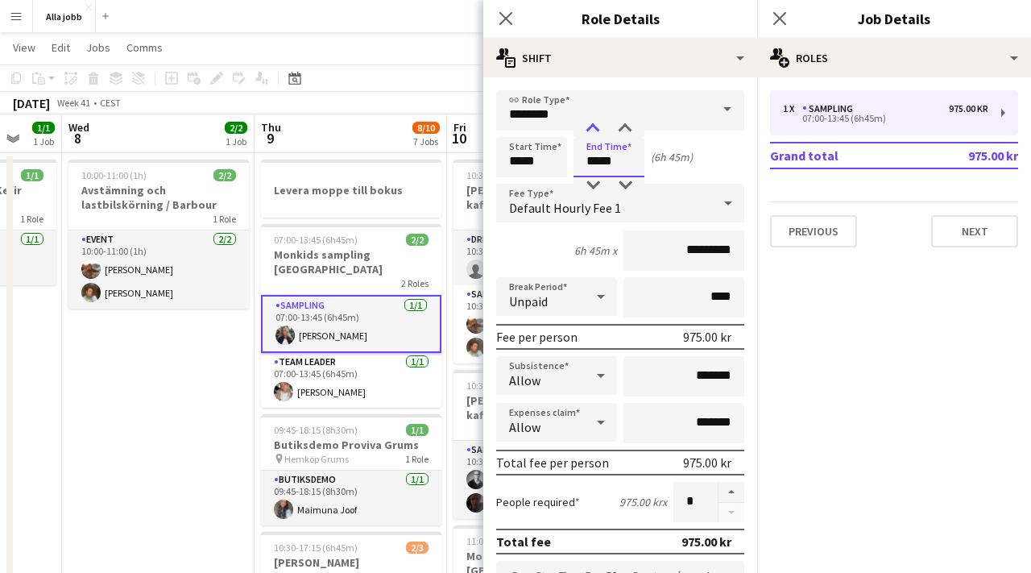
click at [598, 135] on div at bounding box center [593, 129] width 32 height 16
click at [951, 244] on button "Next" at bounding box center [974, 231] width 87 height 32
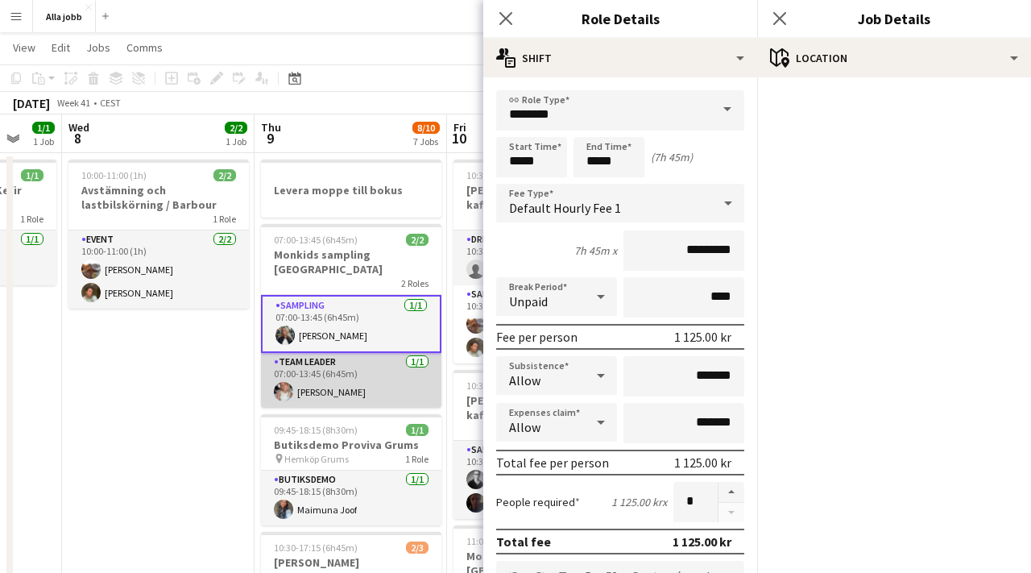
click at [325, 354] on app-card-role "Team Leader [DATE] 07:00-13:45 (6h45m) [PERSON_NAME]" at bounding box center [351, 380] width 180 height 55
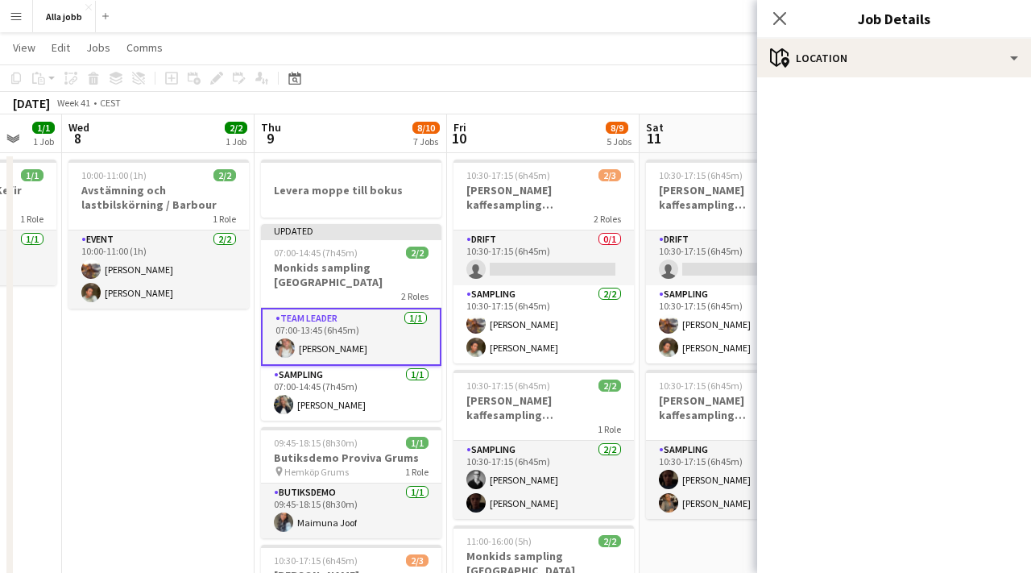
click at [340, 313] on app-card-role "Team Leader [DATE] 07:00-13:45 (6h45m) [PERSON_NAME]" at bounding box center [351, 337] width 180 height 58
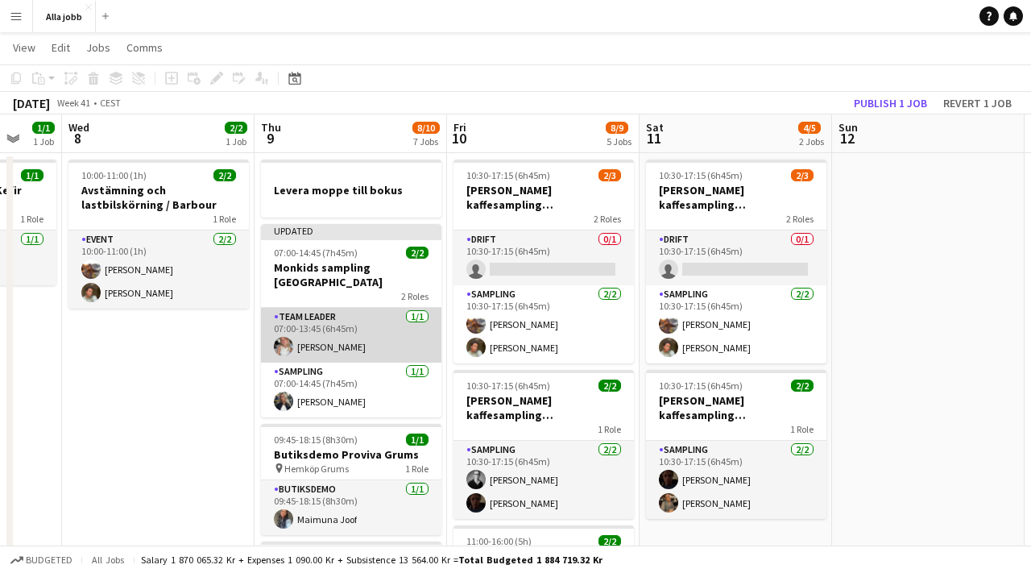
click at [340, 313] on app-card-role "Team Leader [DATE] 07:00-13:45 (6h45m) [PERSON_NAME]" at bounding box center [351, 335] width 180 height 55
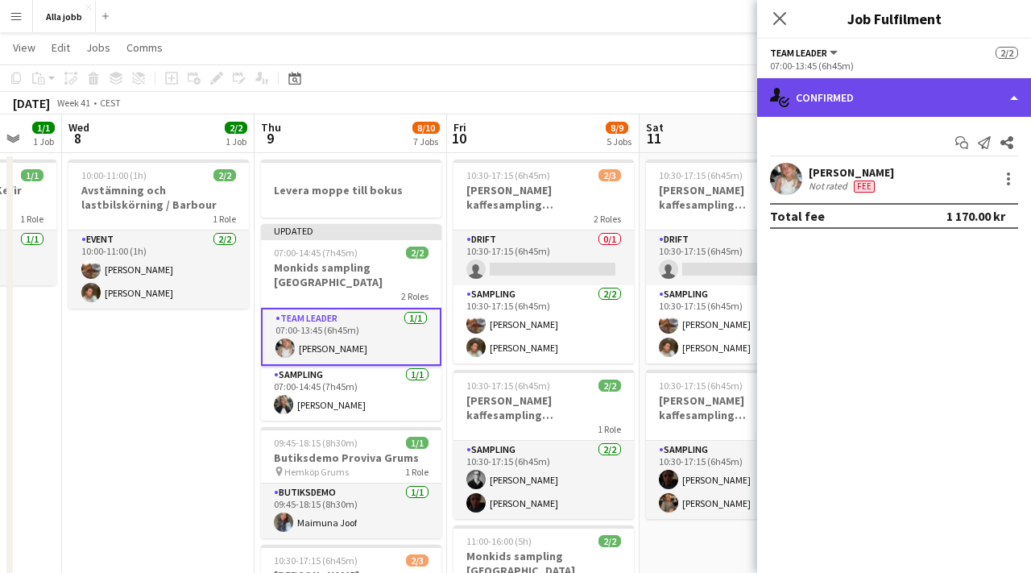
click at [888, 93] on div "single-neutral-actions-check-2 Confirmed" at bounding box center [894, 97] width 274 height 39
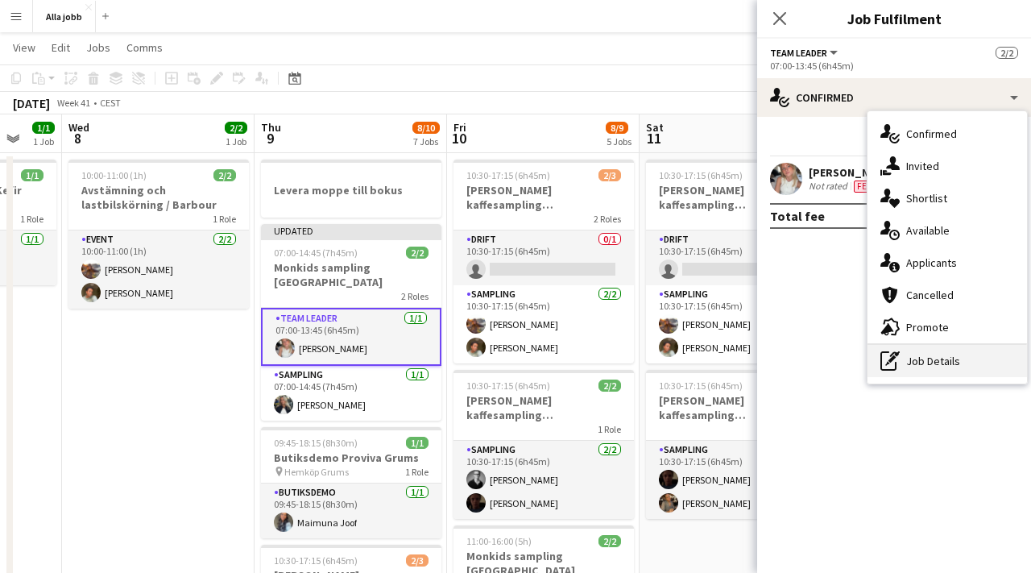
click at [891, 357] on icon "pen-write" at bounding box center [889, 360] width 19 height 19
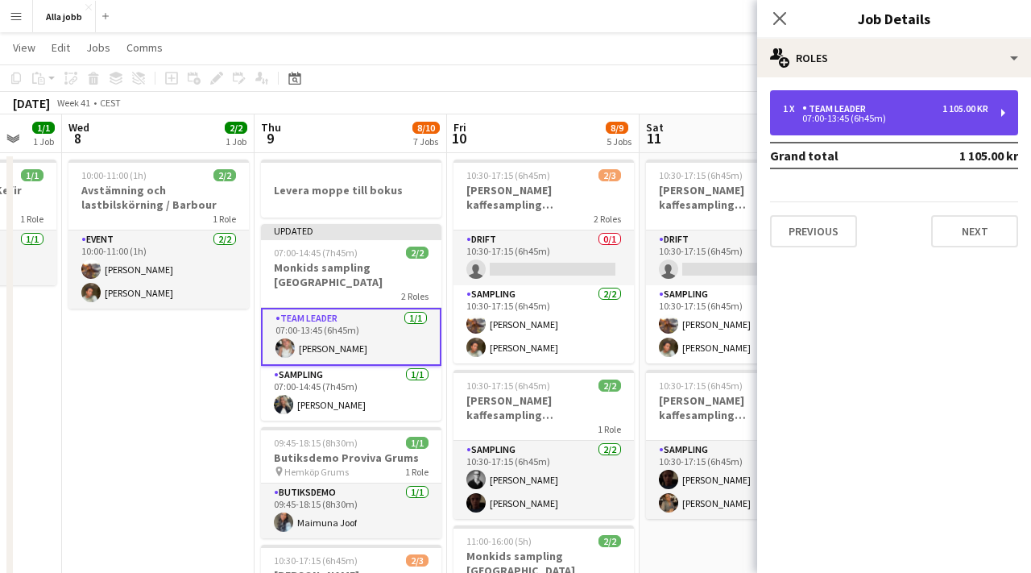
click at [822, 126] on div "1 x Team Leader 1 105.00 kr 07:00-13:45 (6h45m)" at bounding box center [894, 112] width 248 height 45
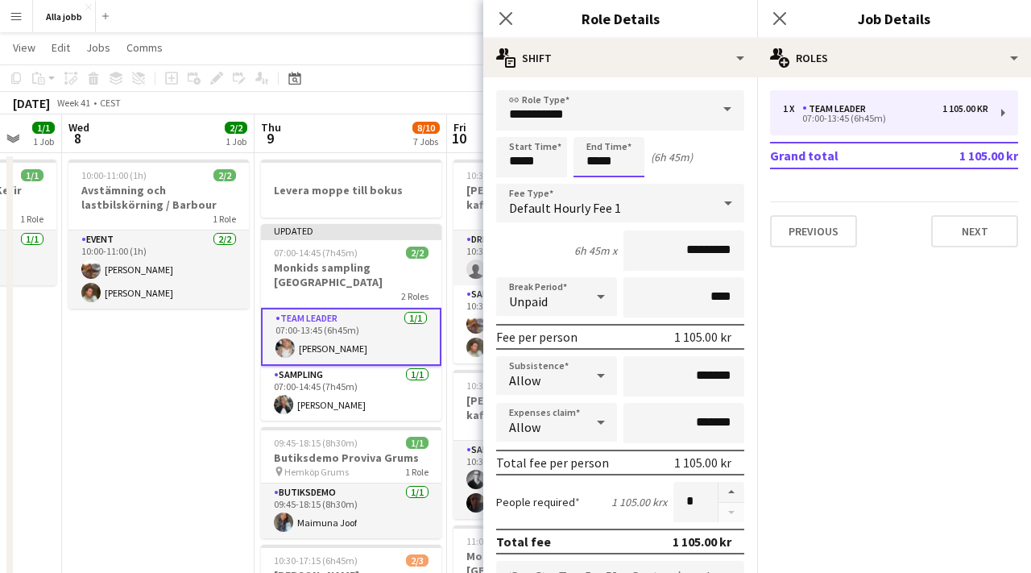
click at [602, 156] on input "*****" at bounding box center [609, 157] width 71 height 40
type input "*****"
click at [596, 129] on div at bounding box center [593, 129] width 32 height 16
click at [941, 242] on button "Next" at bounding box center [974, 231] width 87 height 32
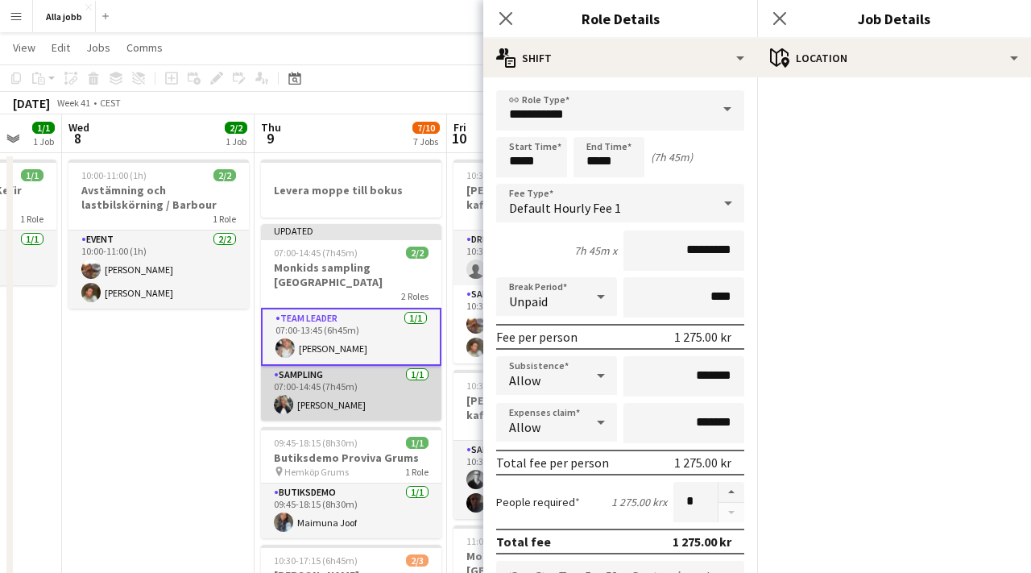
click at [267, 370] on app-card-role "Sampling [DATE] 07:00-14:45 (7h45m) [PERSON_NAME]" at bounding box center [351, 393] width 180 height 55
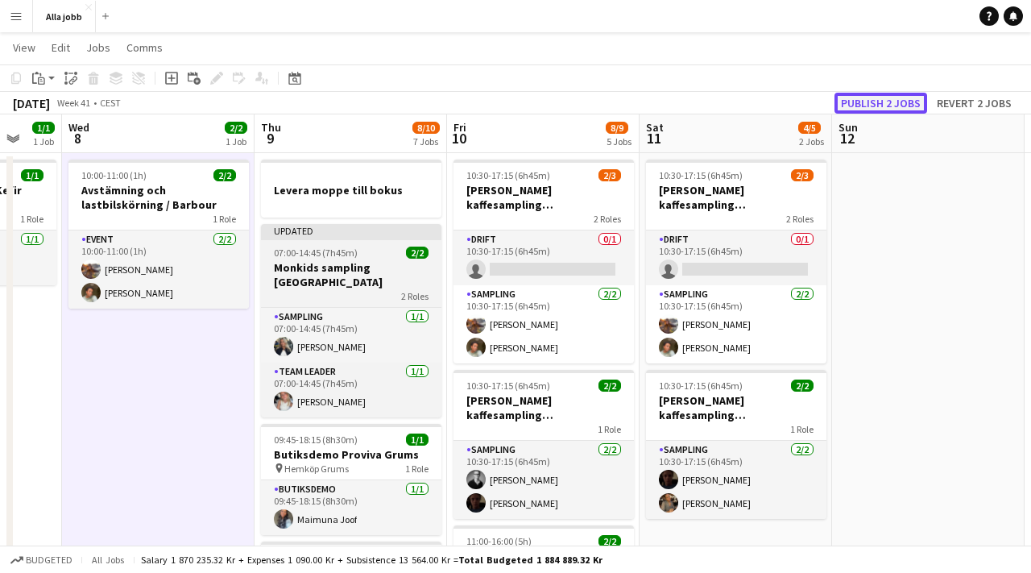
click at [876, 107] on button "Publish 2 jobs" at bounding box center [881, 103] width 93 height 21
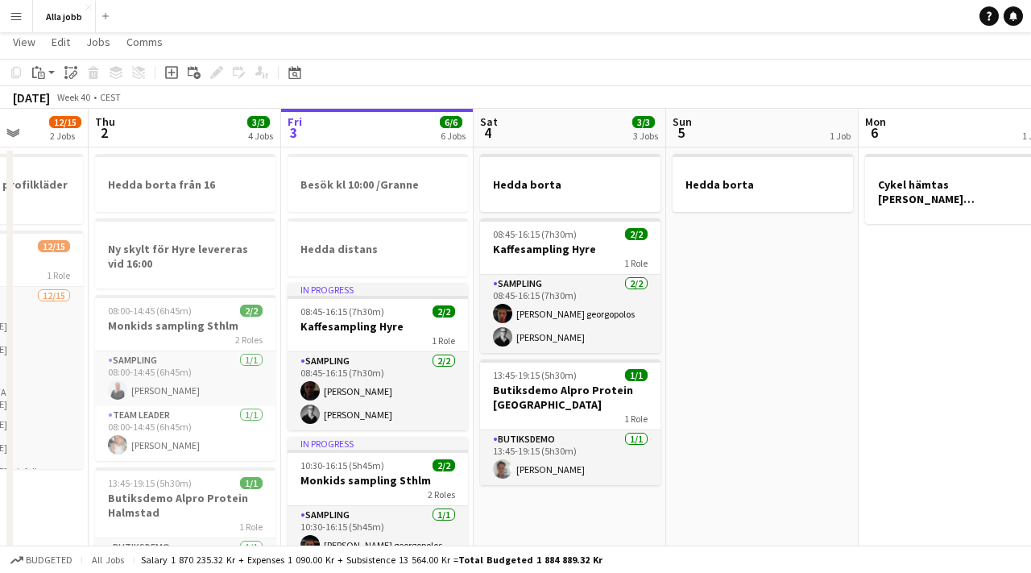
scroll to position [0, 0]
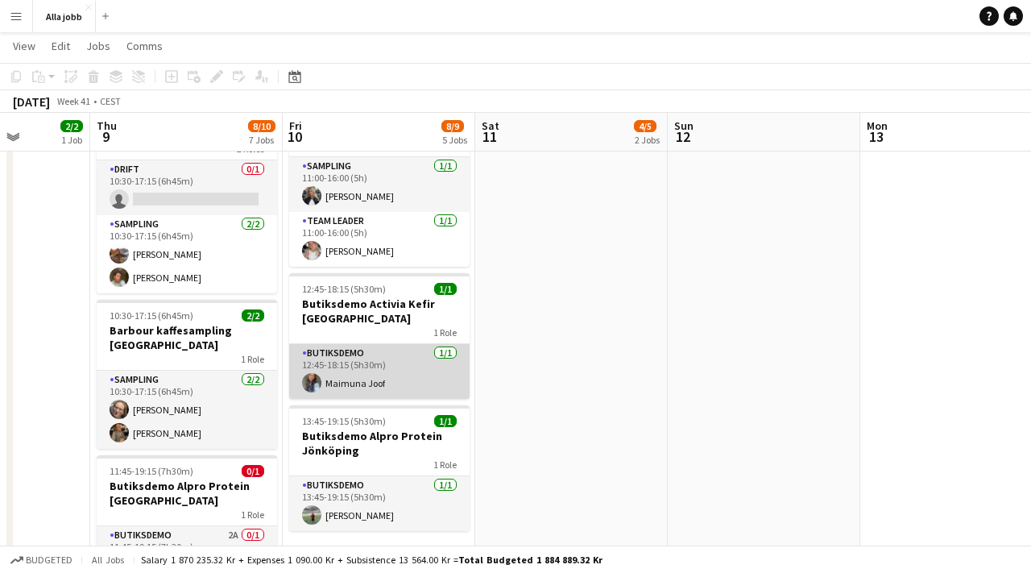
scroll to position [533, 0]
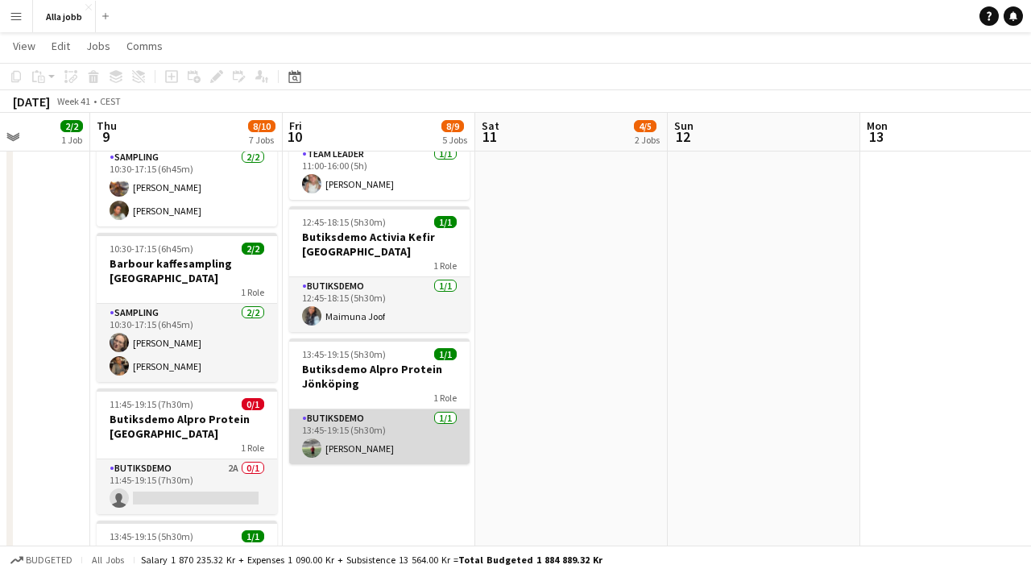
click at [402, 436] on app-card-role "Butiksdemo [DATE] 13:45-19:15 (5h30m) [PERSON_NAME]" at bounding box center [379, 436] width 180 height 55
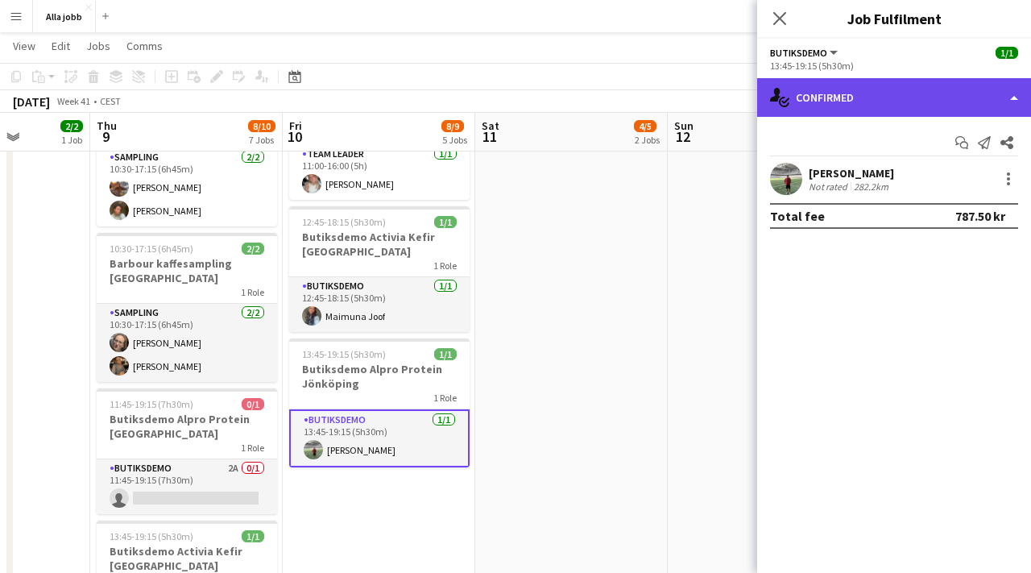
click at [823, 95] on div "single-neutral-actions-check-2 Confirmed" at bounding box center [894, 97] width 274 height 39
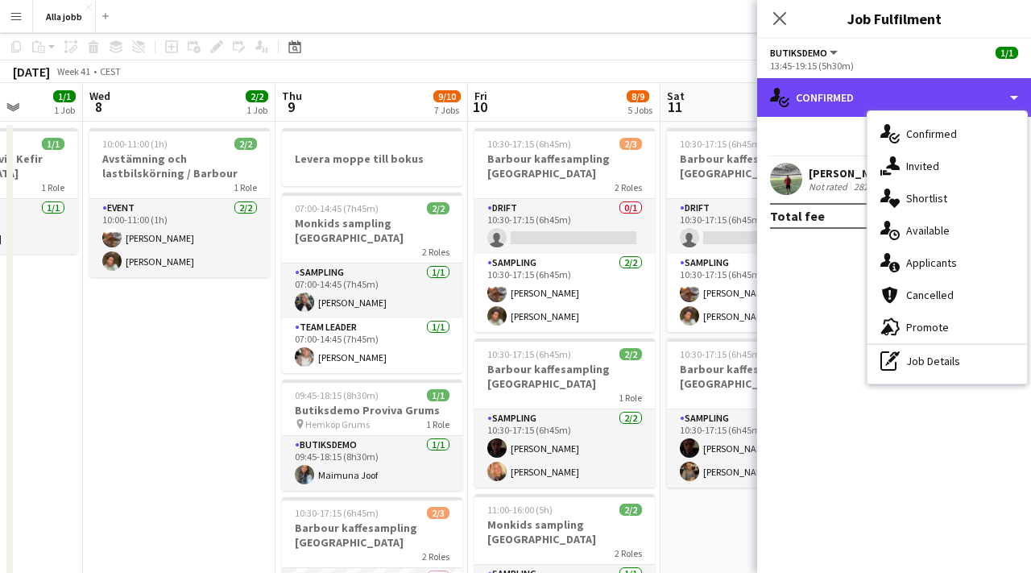
scroll to position [0, 0]
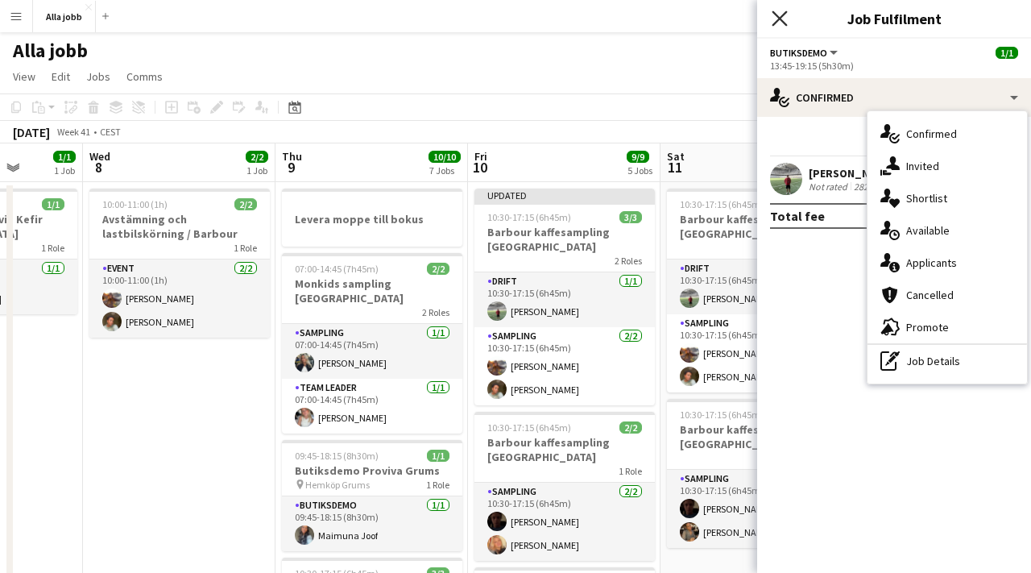
click at [779, 24] on icon "Close pop-in" at bounding box center [779, 17] width 15 height 15
